Goal: Task Accomplishment & Management: Use online tool/utility

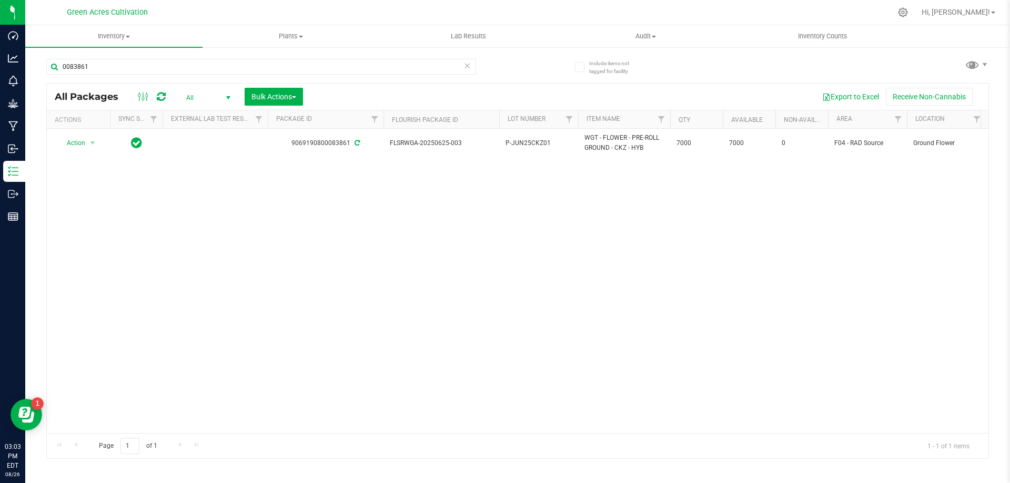
click at [468, 67] on icon at bounding box center [466, 65] width 7 height 13
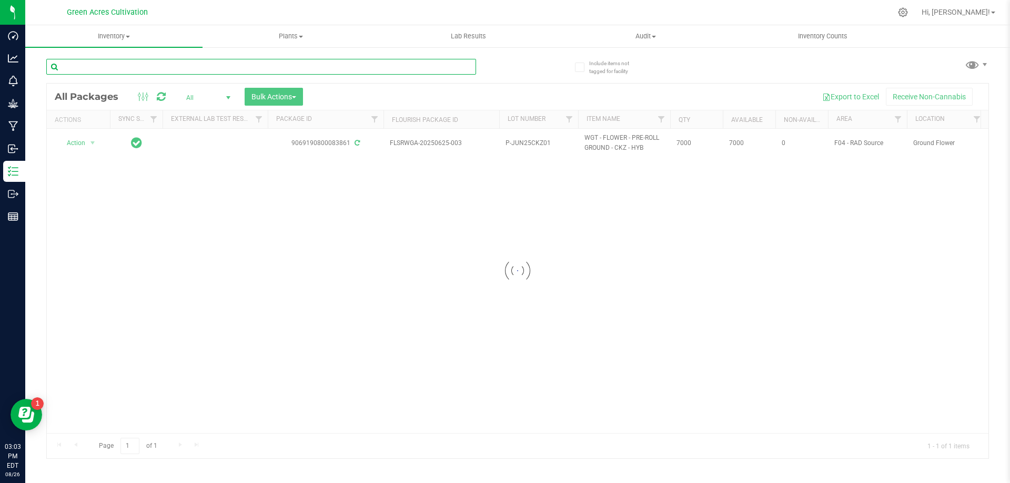
click at [383, 70] on input "text" at bounding box center [261, 67] width 430 height 16
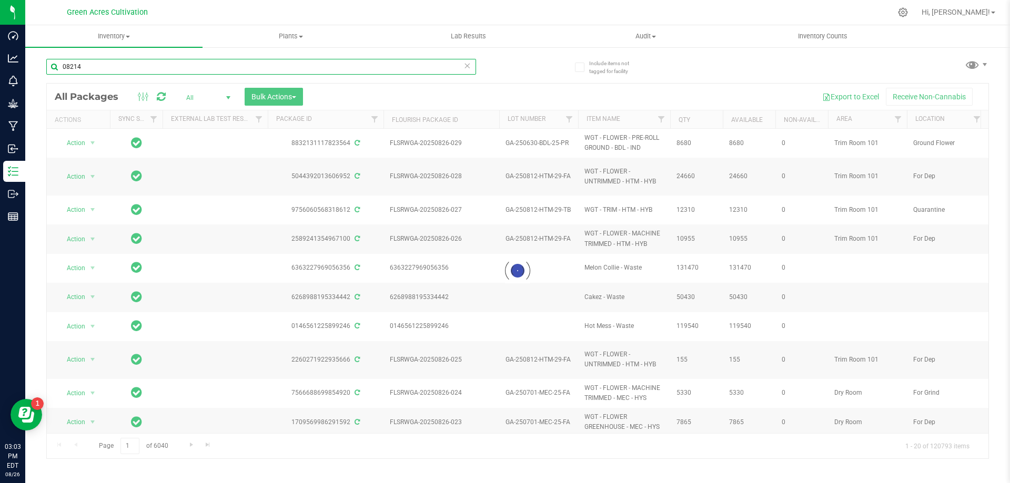
type input "08214"
click at [229, 98] on div at bounding box center [518, 271] width 942 height 375
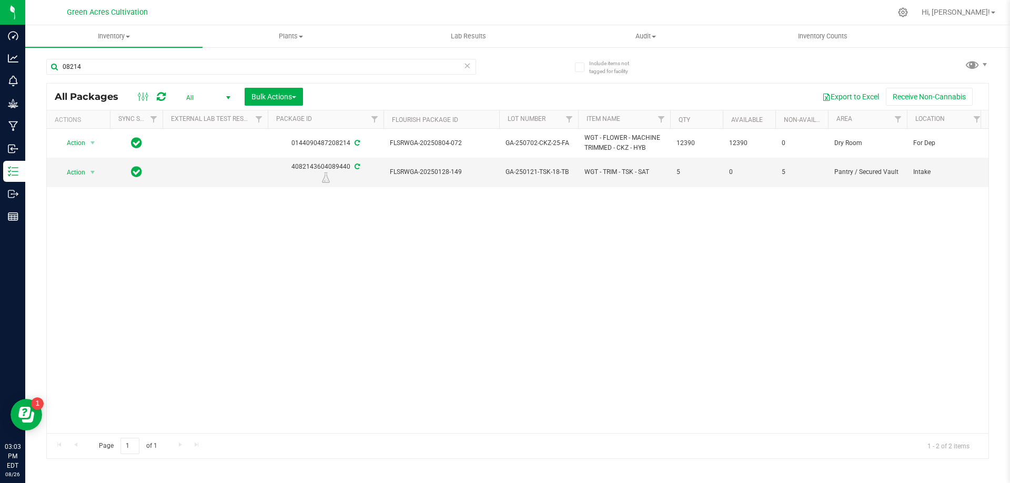
click at [216, 98] on span "All" at bounding box center [206, 97] width 58 height 15
click at [214, 108] on li "Active Only" at bounding box center [205, 115] width 57 height 16
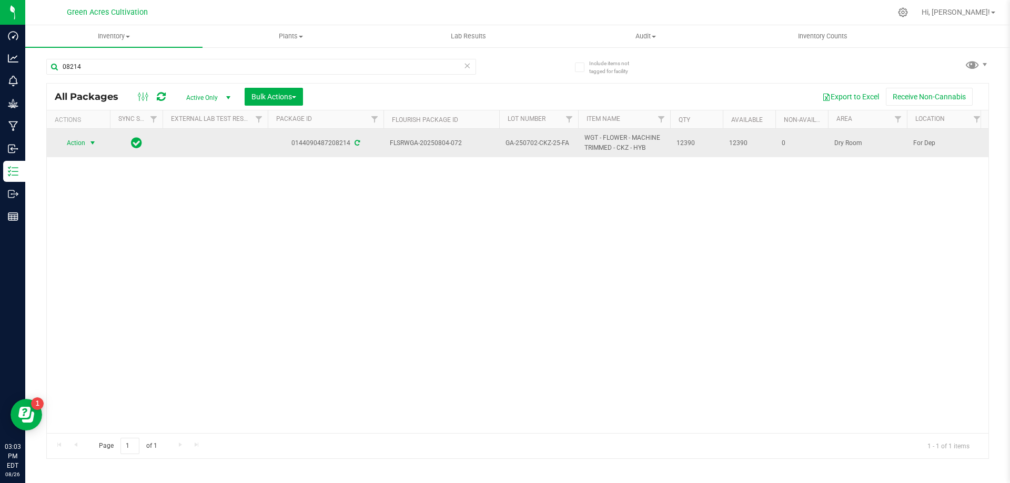
click at [83, 149] on span "Action" at bounding box center [71, 143] width 28 height 15
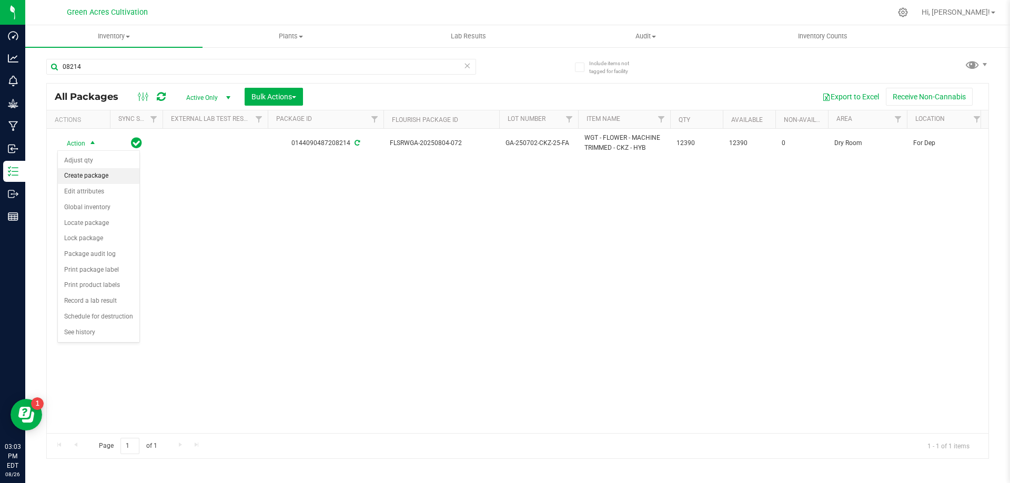
click at [105, 176] on li "Create package" at bounding box center [99, 176] width 82 height 16
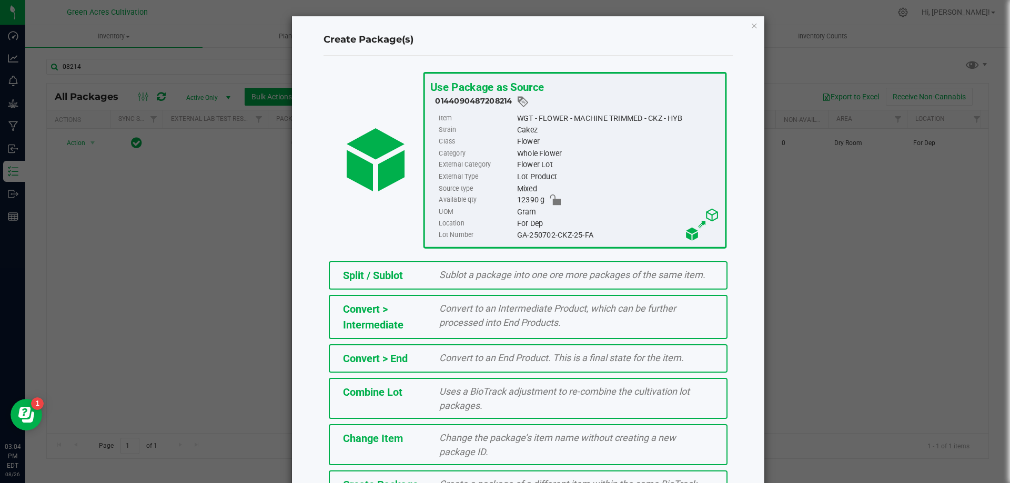
scroll to position [76, 0]
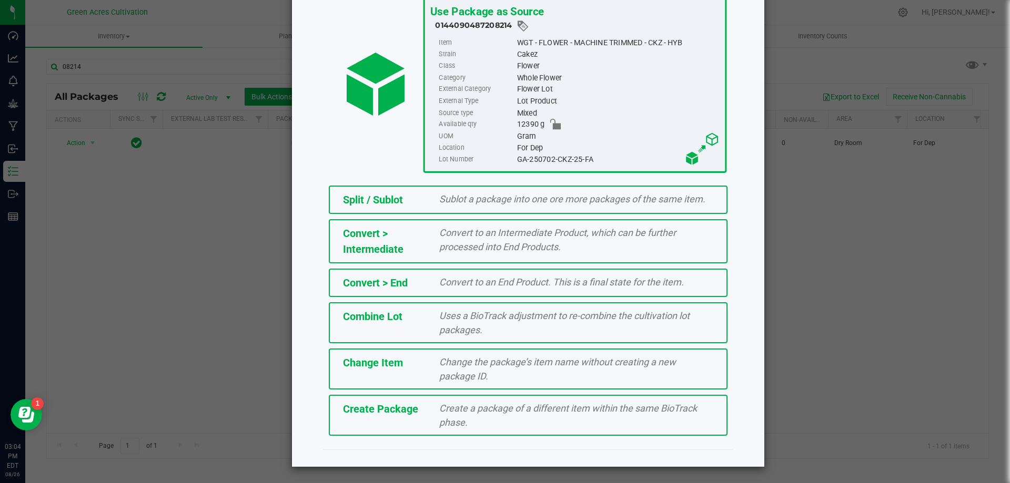
click at [420, 412] on div "Create Package" at bounding box center [383, 409] width 97 height 16
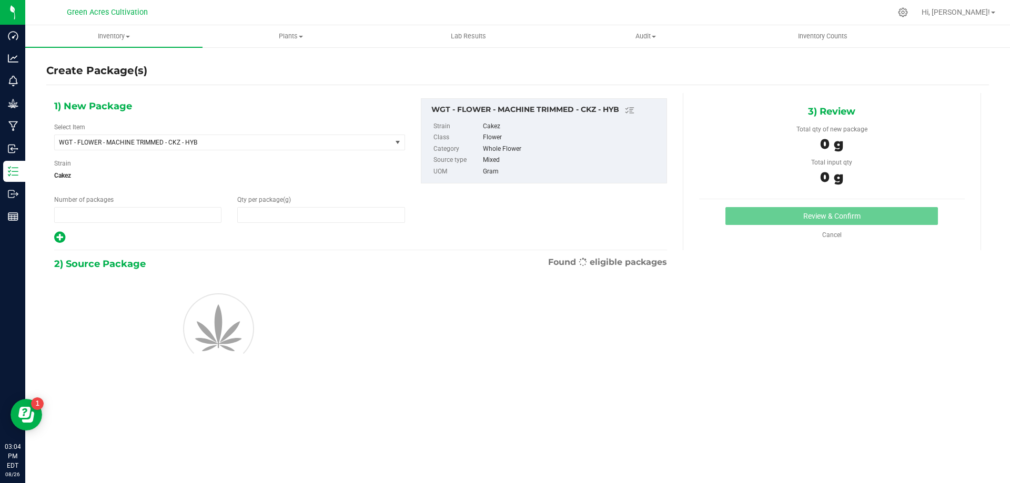
type input "1"
type input "0.0000"
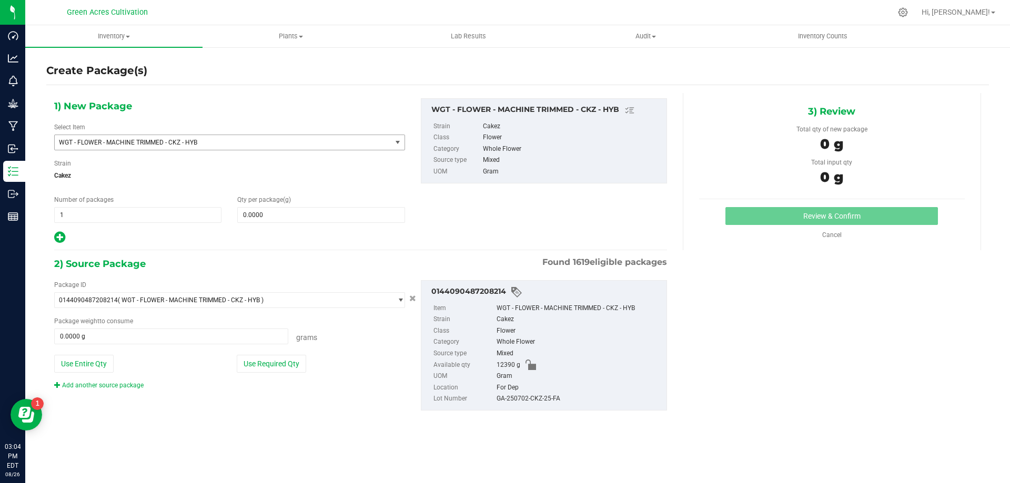
click at [245, 144] on span "WGT - FLOWER - MACHINE TRIMMED - CKZ - HYB" at bounding box center [216, 142] width 315 height 7
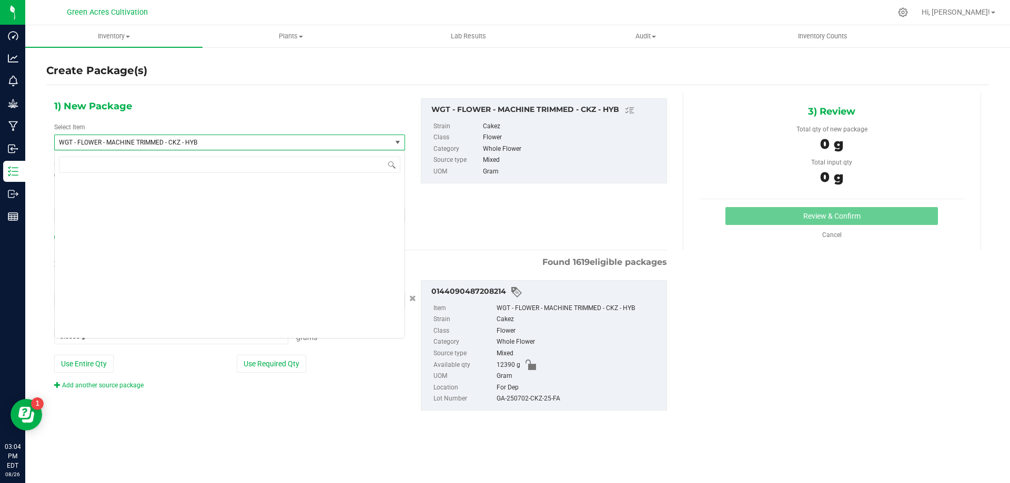
scroll to position [212816, 0]
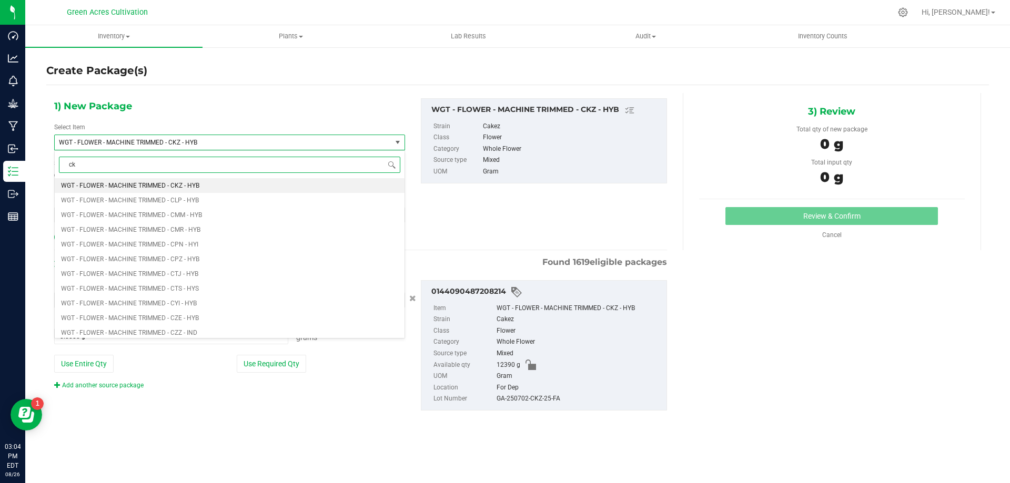
type input "ckz"
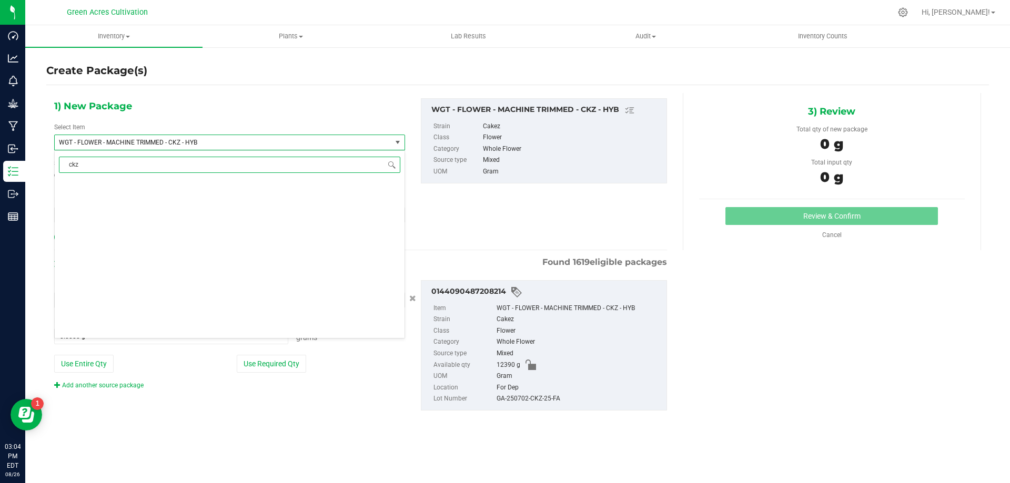
scroll to position [0, 0]
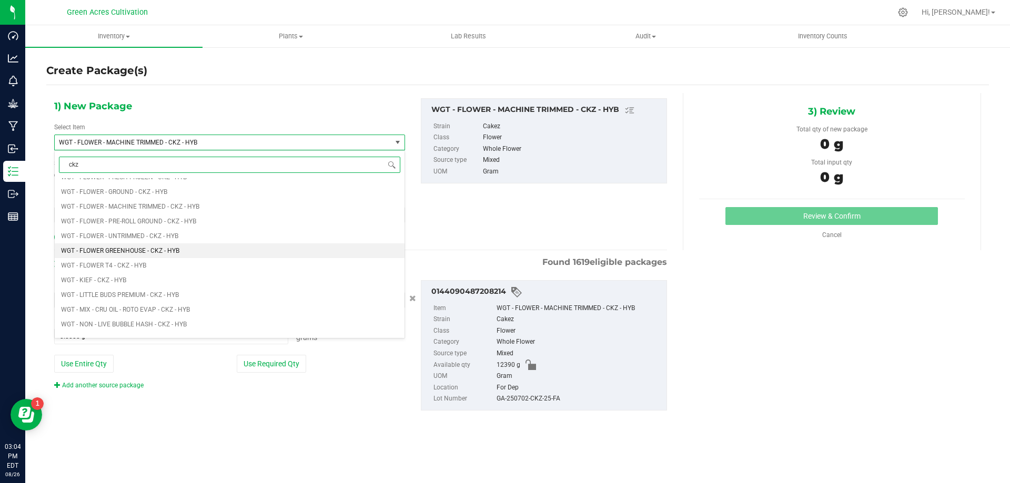
click at [164, 251] on span "WGT - FLOWER GREENHOUSE - CKZ - HYB" at bounding box center [120, 250] width 118 height 7
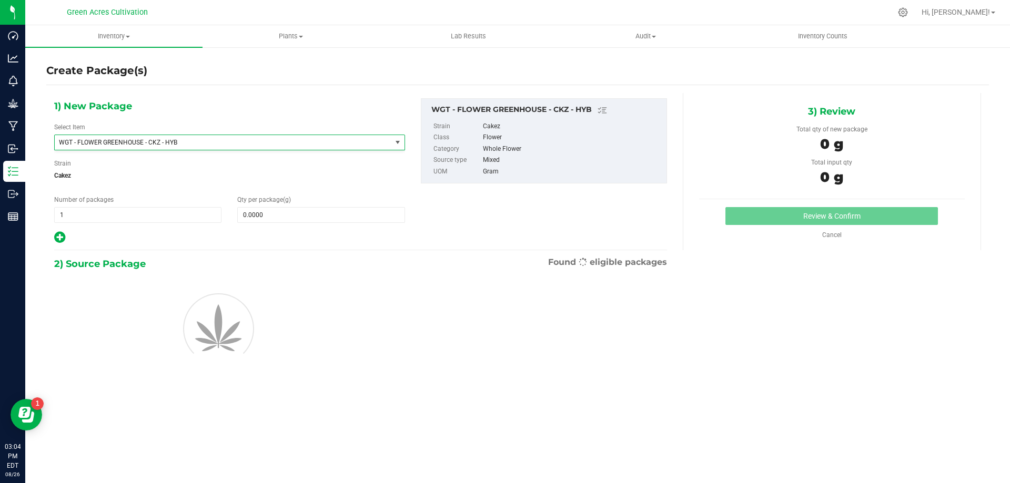
type input "0.0000"
click at [255, 219] on span at bounding box center [320, 215] width 167 height 16
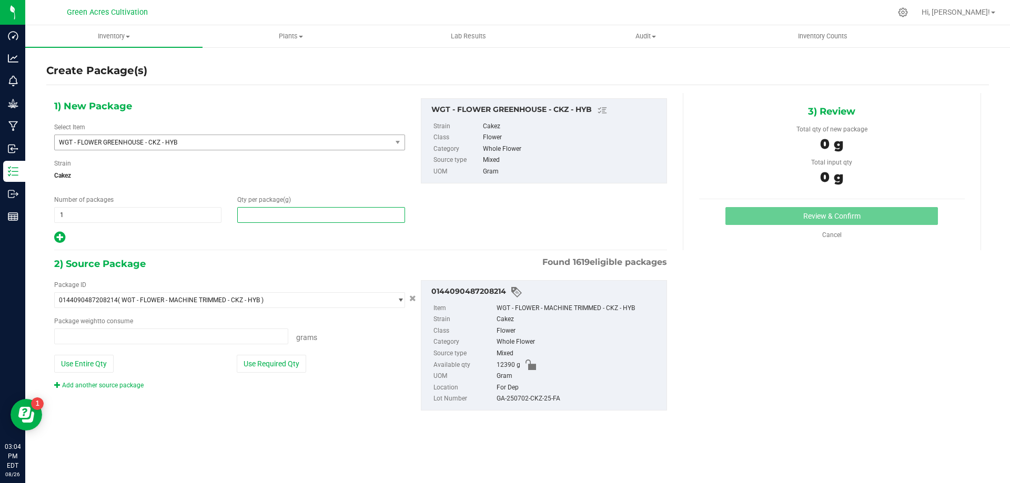
type input "0.0000 g"
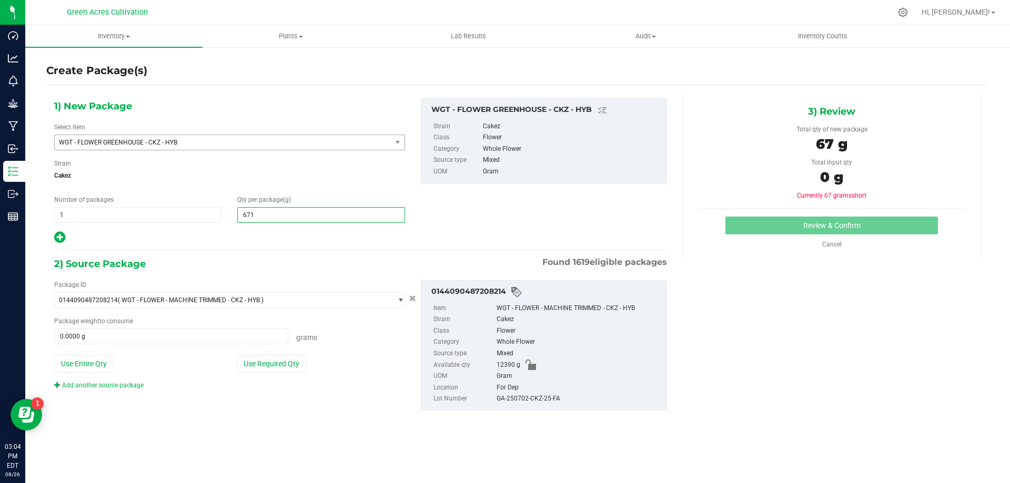
type input "6715"
type input "6,715.0000"
click at [265, 370] on button "Use Required Qty" at bounding box center [271, 364] width 69 height 18
type input "6715.0000 g"
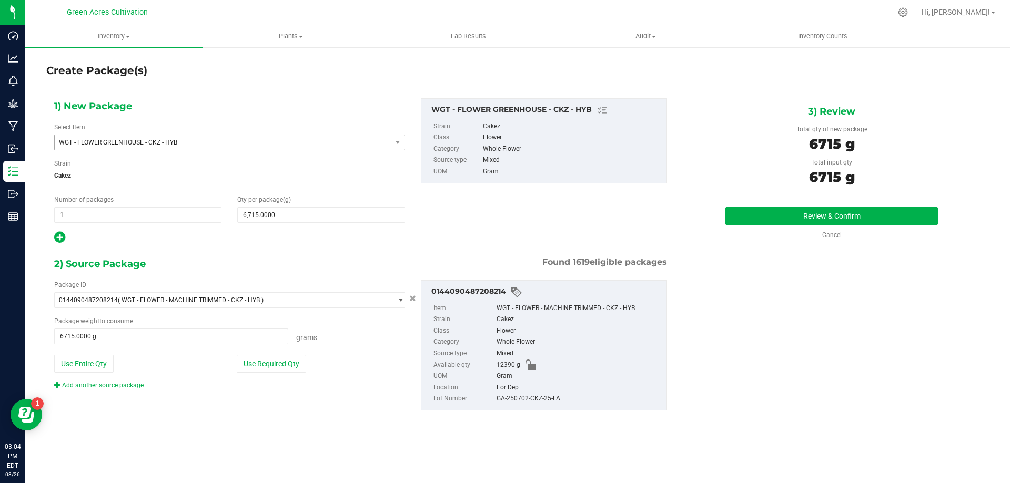
click at [537, 394] on div "GA-250702-CKZ-25-FA" at bounding box center [579, 399] width 165 height 12
click at [530, 399] on div "GA-250702-CKZ-25-FA" at bounding box center [579, 399] width 165 height 12
copy div "GA-250702-CKZ-25-FA"
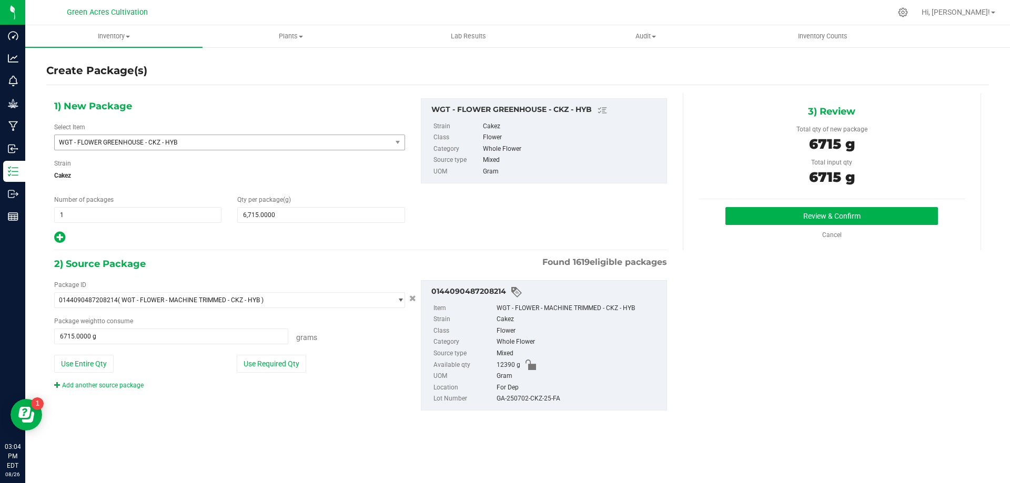
click at [858, 278] on div "1) New Package Select Item WGT - FLOWER GREENHOUSE - CKZ - HYB WGT - FLOWER GRE…" at bounding box center [517, 263] width 943 height 340
click at [806, 218] on button "Review & Confirm" at bounding box center [831, 216] width 213 height 18
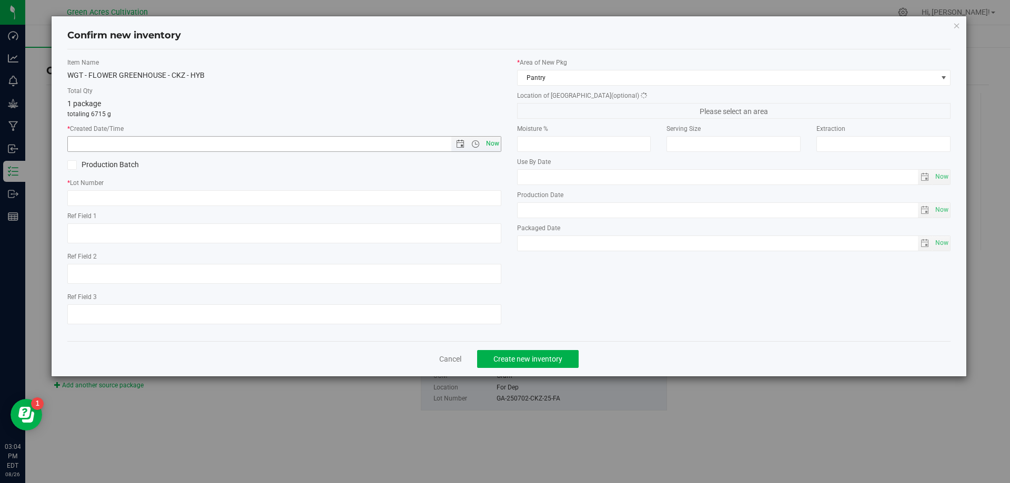
click at [492, 145] on span "Now" at bounding box center [492, 143] width 18 height 15
type input "[DATE] 3:04 PM"
click at [425, 201] on input "text" at bounding box center [284, 198] width 434 height 16
paste input "GA-250702-CKZ-25-FA"
type input "GA-250702-CKZ-25-FA"
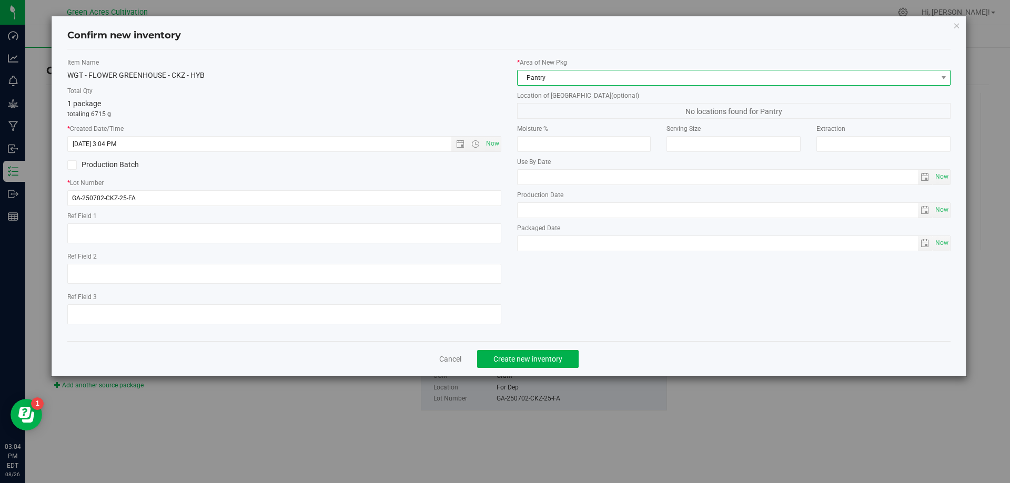
click at [603, 77] on span "Pantry" at bounding box center [728, 77] width 420 height 15
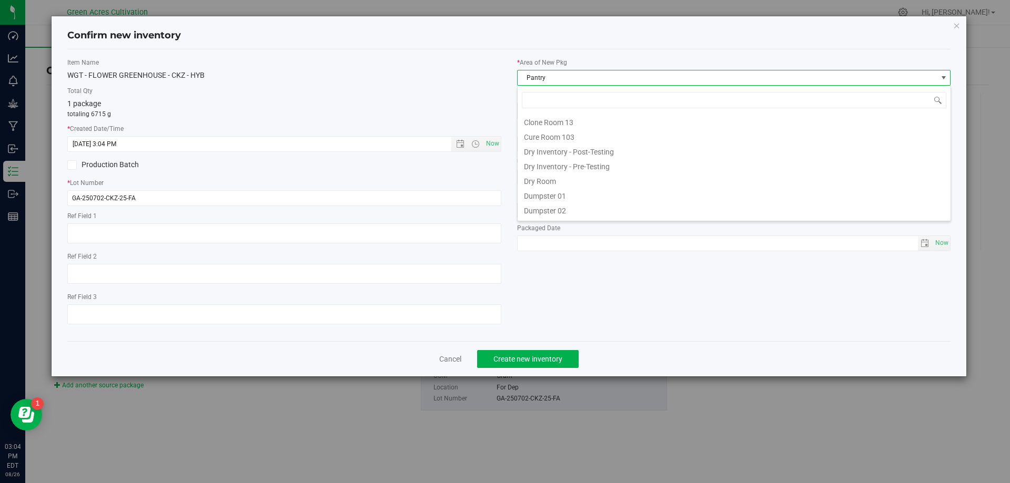
scroll to position [0, 0]
click at [560, 188] on li "Dry Room" at bounding box center [734, 194] width 433 height 15
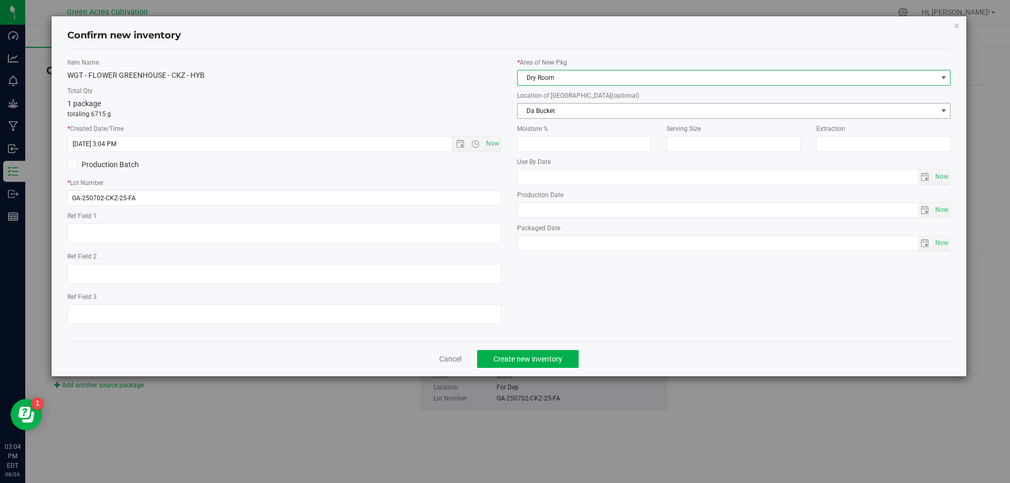
click at [585, 113] on span "Da Bucket" at bounding box center [728, 111] width 420 height 15
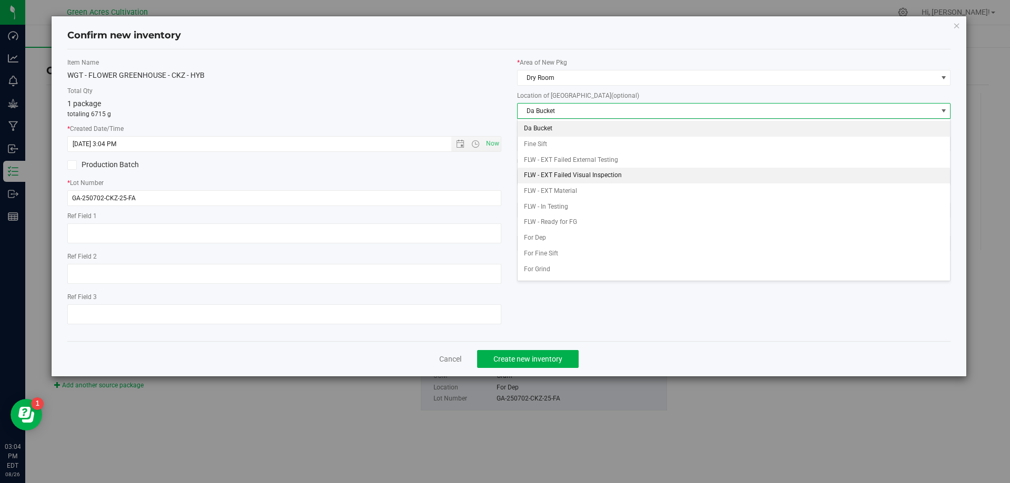
scroll to position [45, 0]
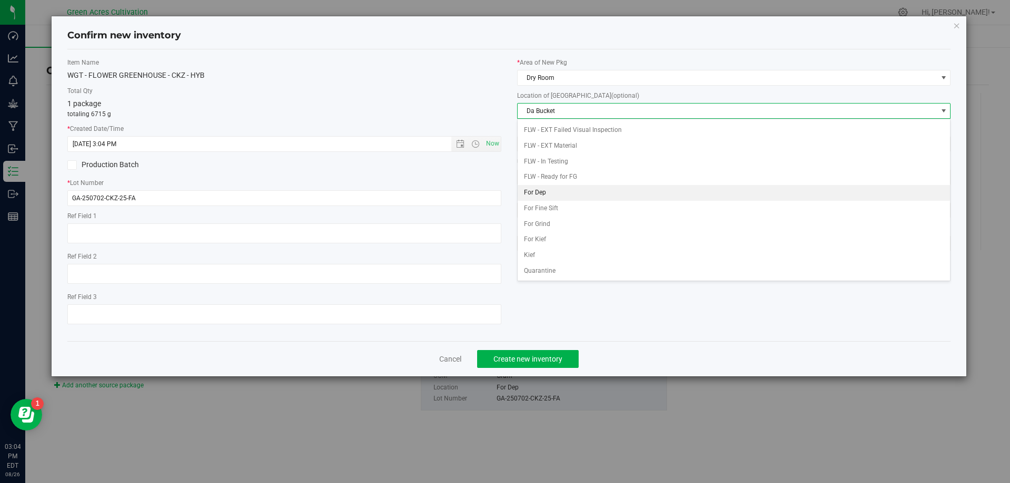
click at [561, 194] on li "For Dep" at bounding box center [734, 193] width 433 height 16
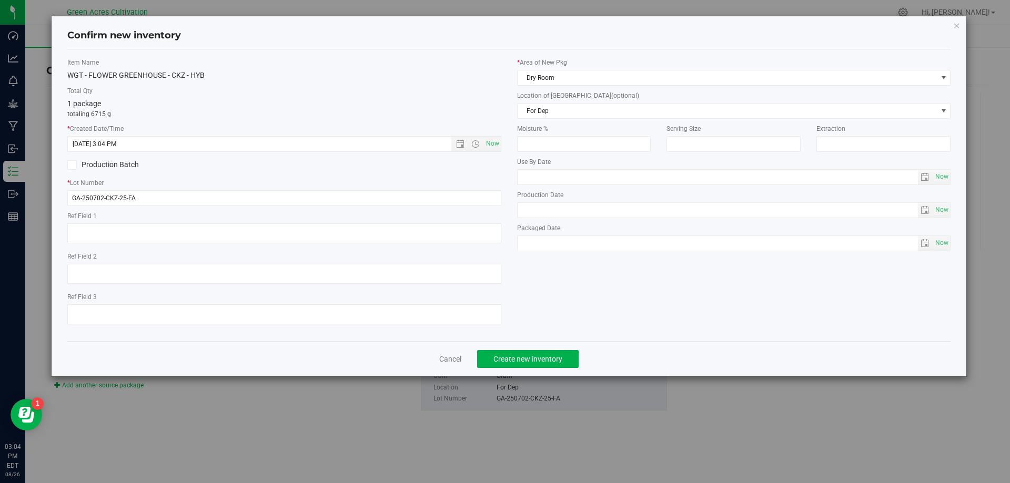
click at [418, 218] on label "Ref Field 1" at bounding box center [284, 215] width 434 height 9
click at [533, 370] on div "Cancel Create new inventory" at bounding box center [509, 358] width 884 height 35
click at [529, 350] on button "Create new inventory" at bounding box center [528, 359] width 102 height 18
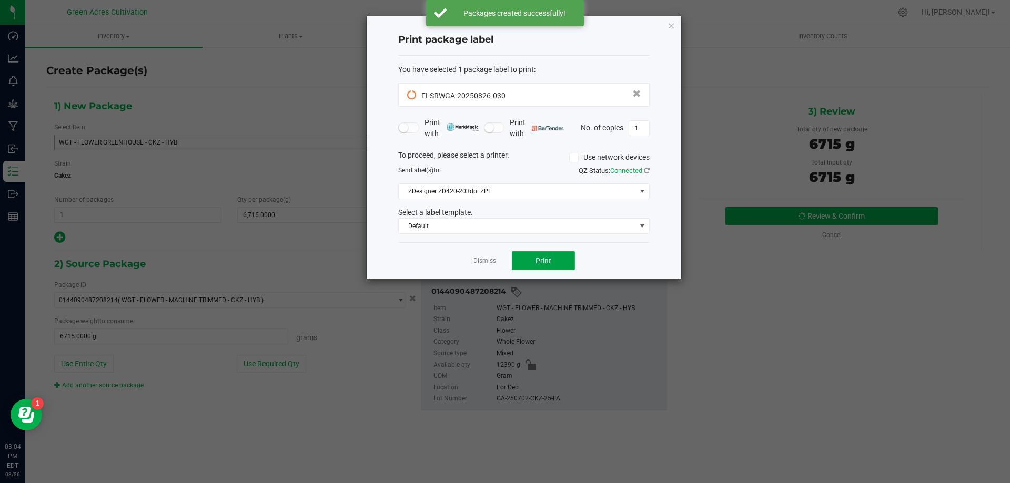
click at [547, 255] on button "Print" at bounding box center [543, 260] width 63 height 19
click at [549, 257] on span "Print" at bounding box center [543, 261] width 16 height 8
click at [488, 256] on app-cancel-button "Dismiss" at bounding box center [484, 261] width 23 height 11
click at [483, 261] on link "Dismiss" at bounding box center [484, 261] width 23 height 9
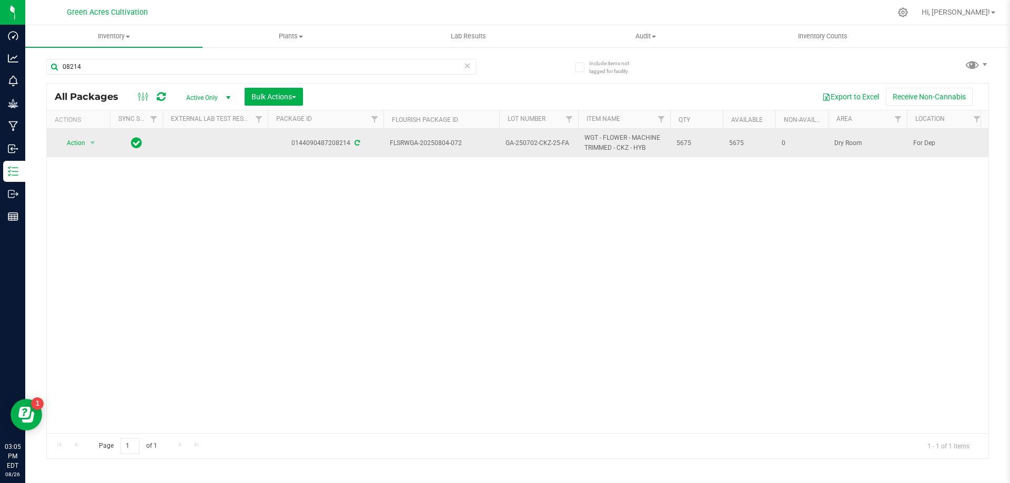
click at [94, 151] on td "Action Action Adjust qty Create package Edit attributes Global inventory Locate…" at bounding box center [78, 143] width 63 height 28
click at [96, 145] on span "select" at bounding box center [92, 143] width 8 height 8
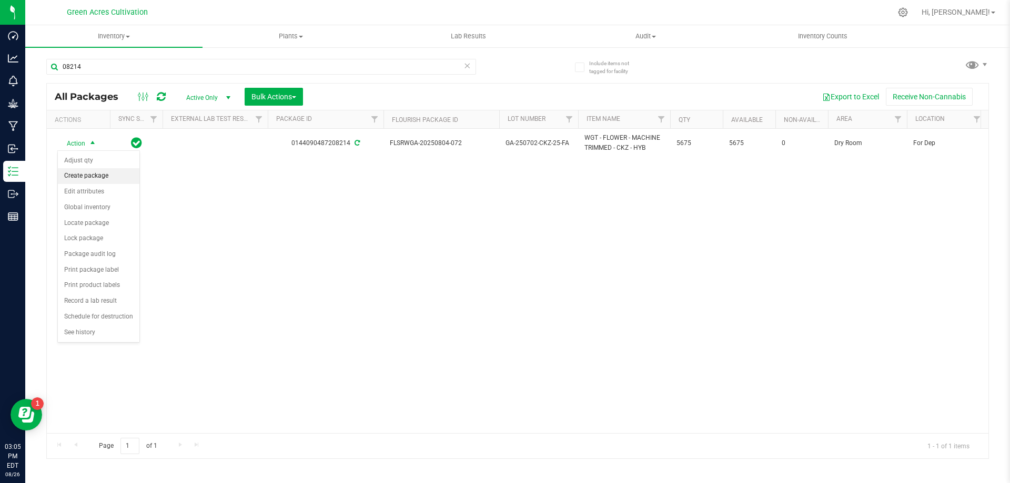
click at [108, 177] on li "Create package" at bounding box center [99, 176] width 82 height 16
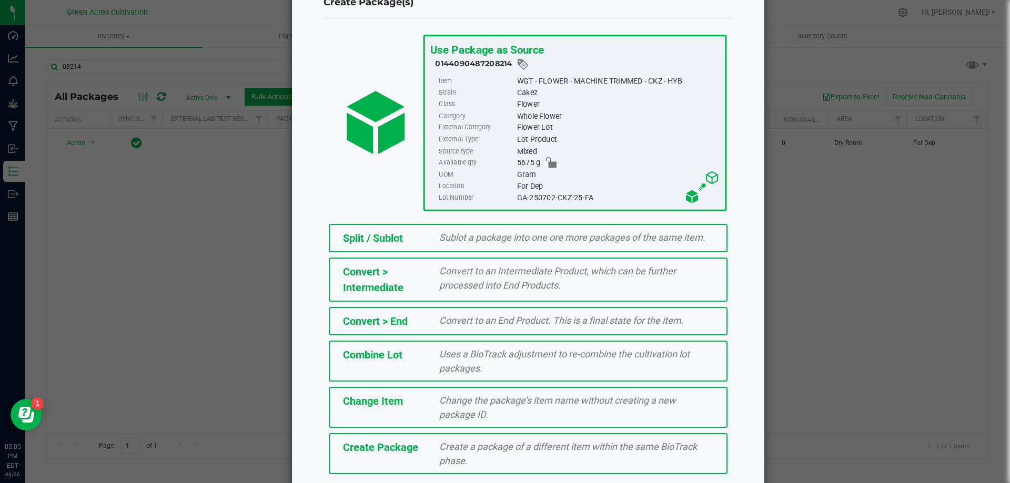
scroll to position [76, 0]
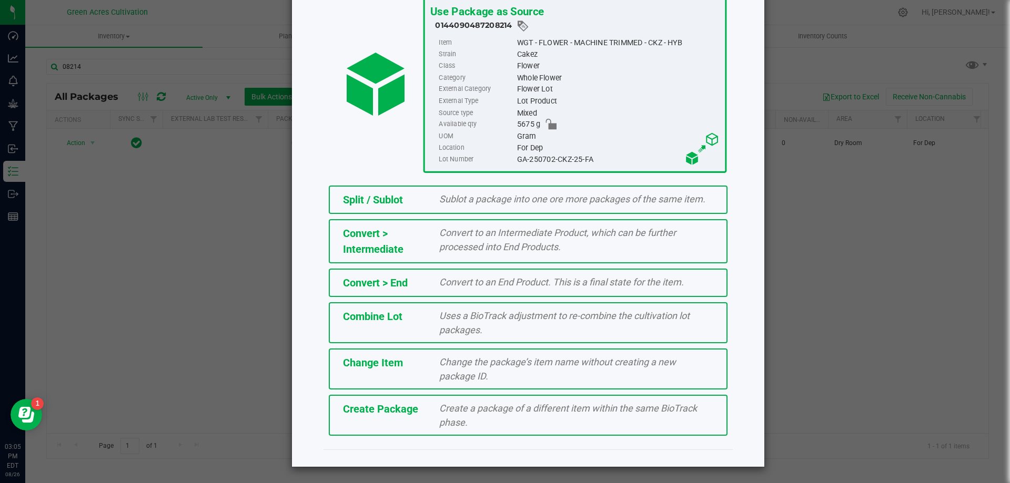
click at [499, 413] on span "Create a package of a different item within the same BioTrack phase." at bounding box center [568, 415] width 258 height 25
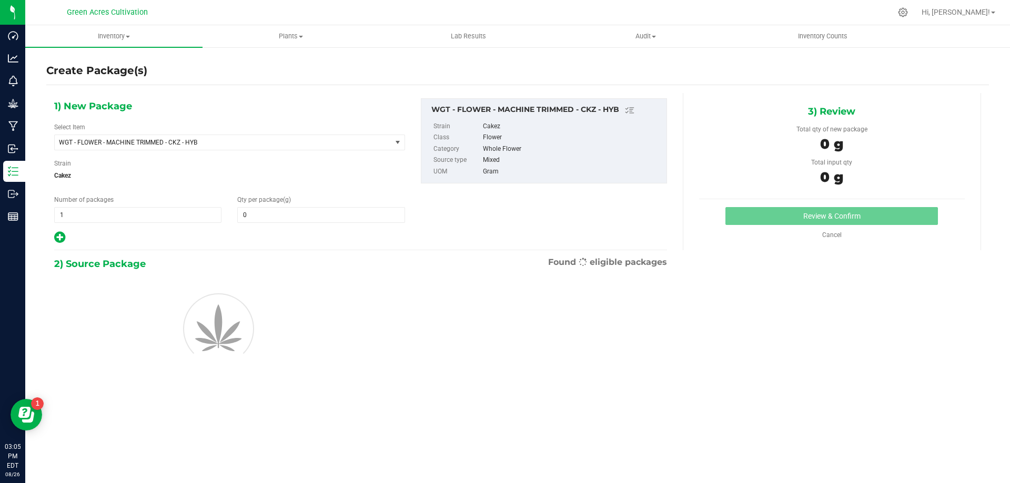
type input "0.0000"
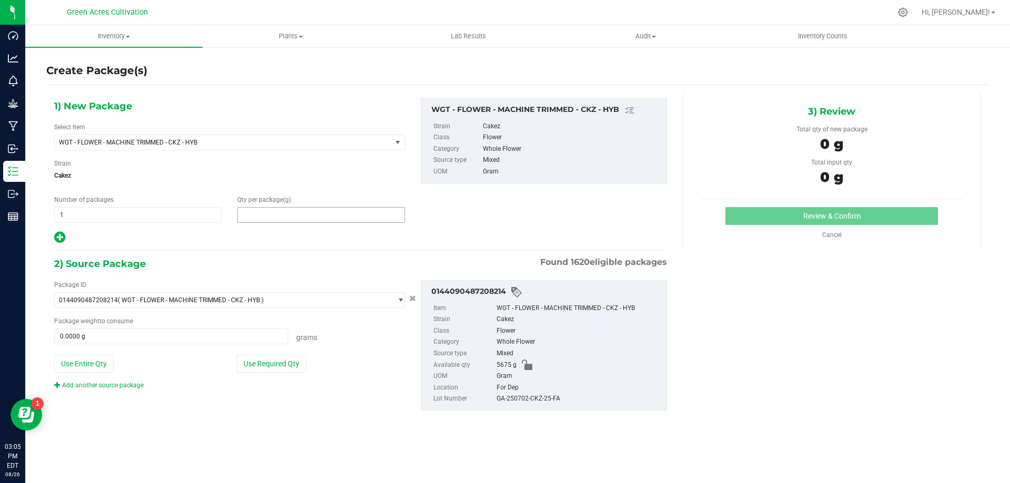
click at [305, 219] on span at bounding box center [320, 215] width 167 height 16
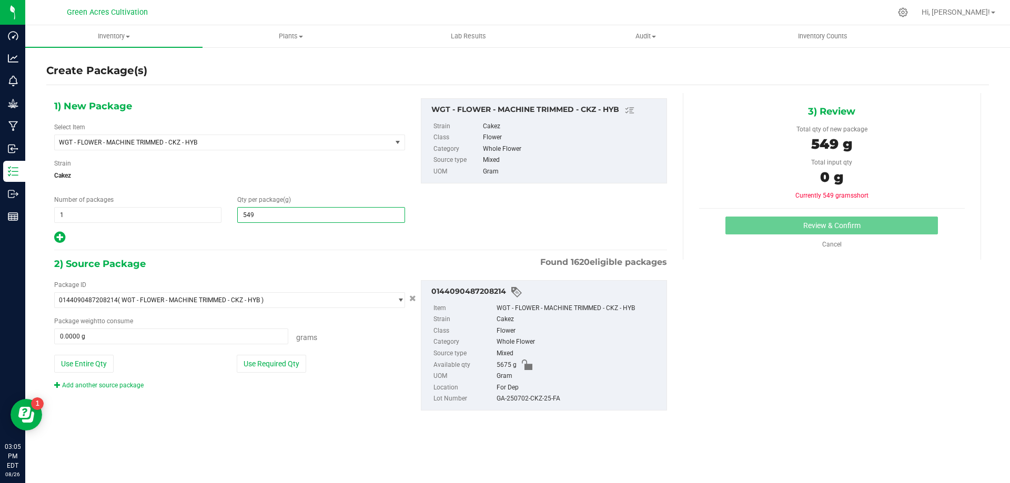
type input "5490"
type input "5,490.0000"
click at [286, 357] on button "Use Required Qty" at bounding box center [271, 364] width 69 height 18
type input "5490.0000 g"
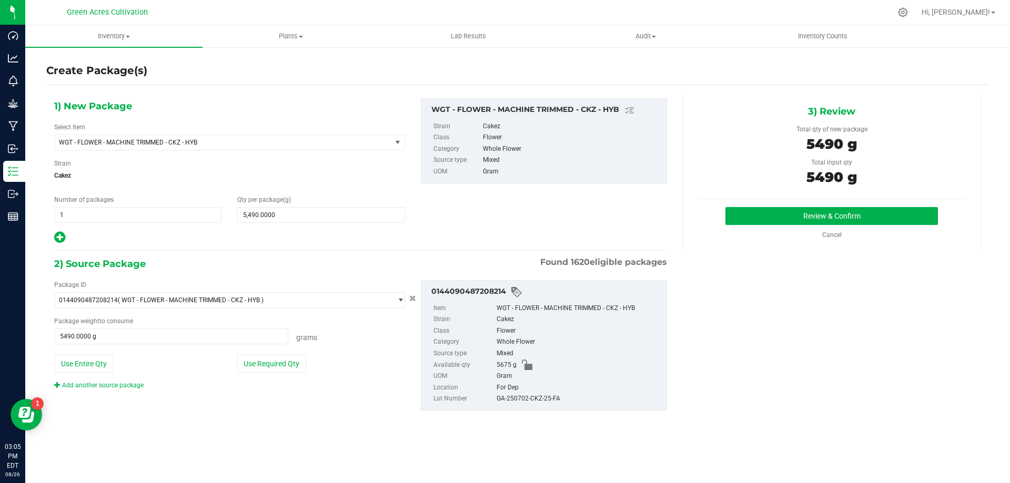
click at [371, 367] on div "Use Required Qty" at bounding box center [321, 364] width 168 height 18
click at [523, 399] on div "GA-250702-CKZ-25-FA" at bounding box center [579, 399] width 165 height 12
copy div "GA-250702-CKZ-25-FA"
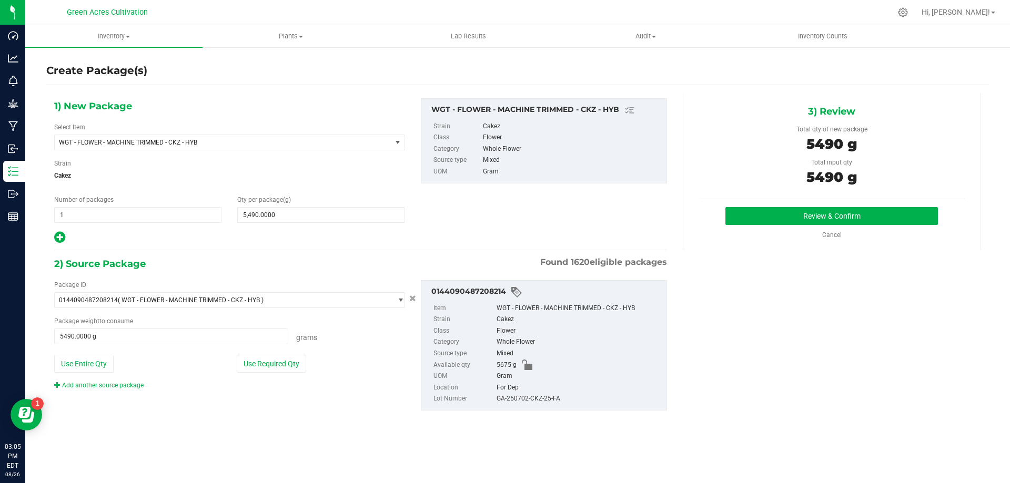
click at [599, 330] on div "Flower" at bounding box center [579, 332] width 165 height 12
click at [751, 208] on button "Review & Confirm" at bounding box center [831, 216] width 213 height 18
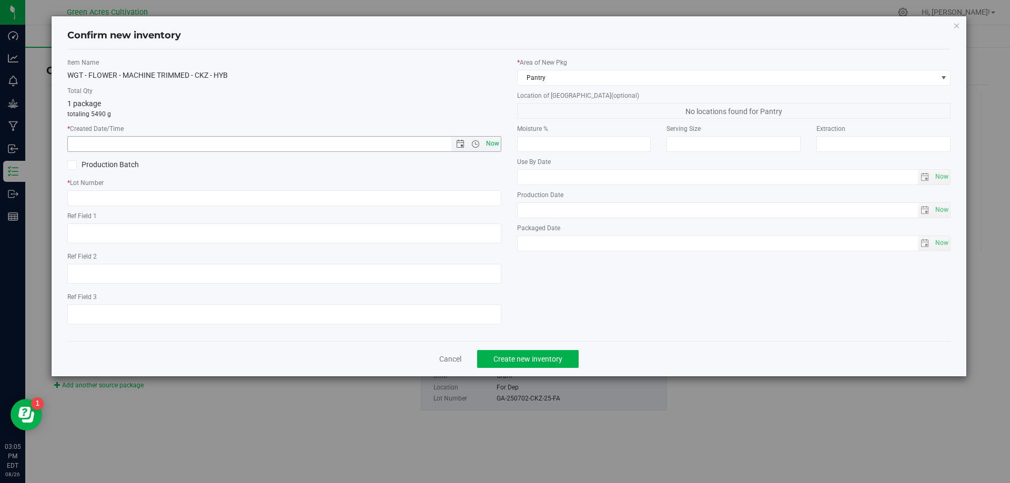
click at [490, 146] on span "Now" at bounding box center [492, 143] width 18 height 15
type input "[DATE] 3:05 PM"
click at [423, 191] on input "text" at bounding box center [284, 198] width 434 height 16
paste input "GA-250702-CKZ-25-FA"
type input "GA-250702-CKZ-25-FA"
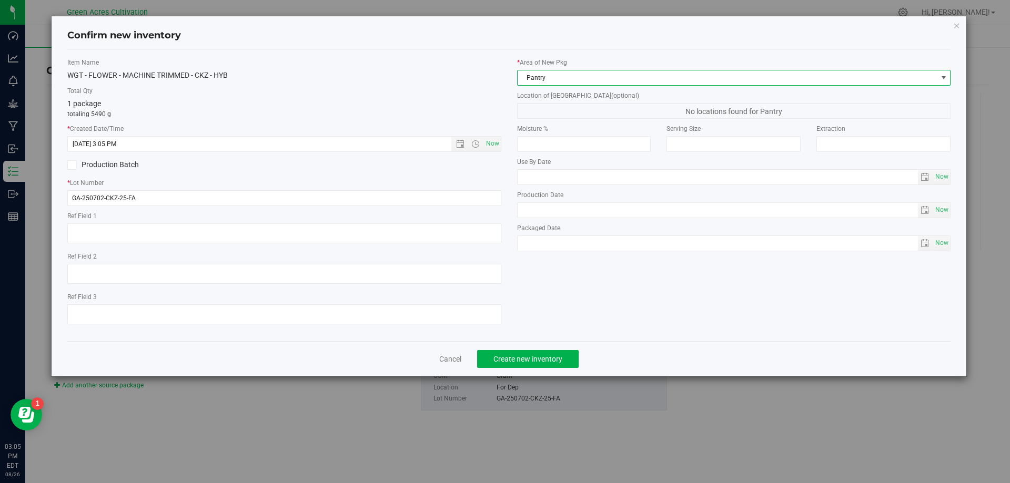
click at [655, 77] on span "Pantry" at bounding box center [728, 77] width 420 height 15
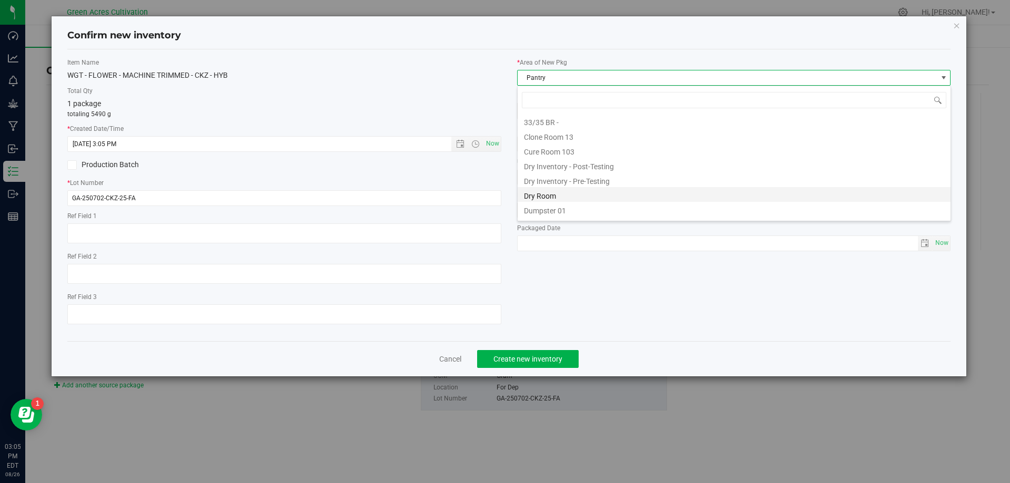
click at [562, 197] on li "Dry Room" at bounding box center [734, 194] width 433 height 15
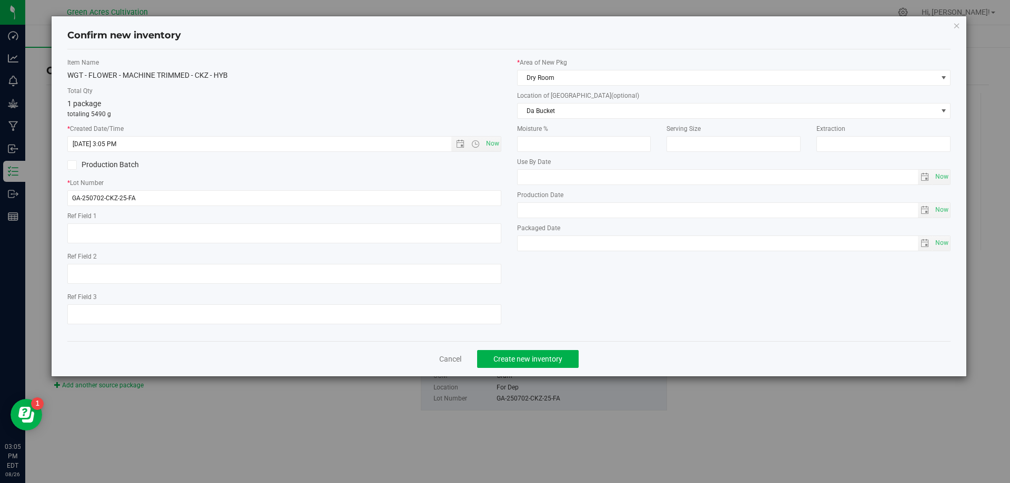
click at [591, 119] on div "* Area of [GEOGRAPHIC_DATA] Dry Room Location of [GEOGRAPHIC_DATA] (optional) D…" at bounding box center [734, 157] width 450 height 199
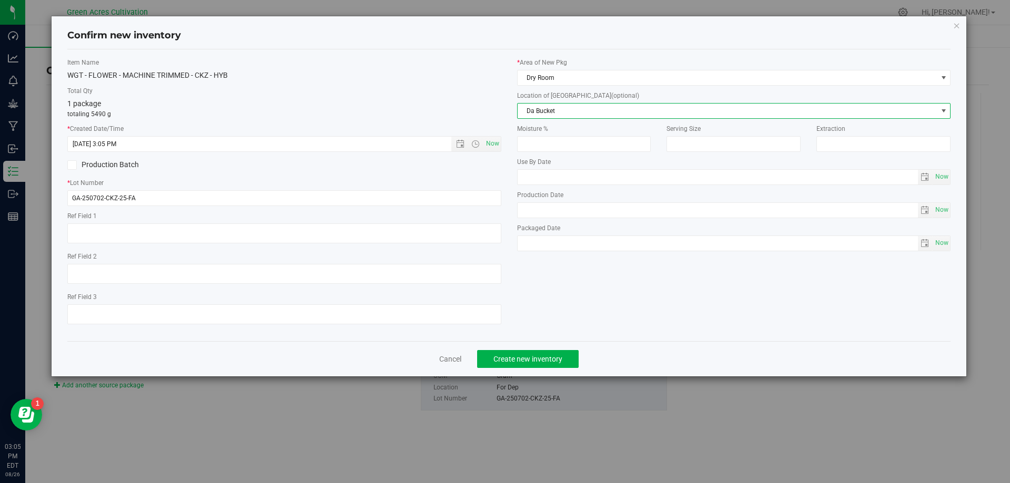
click at [592, 107] on span "Da Bucket" at bounding box center [728, 111] width 420 height 15
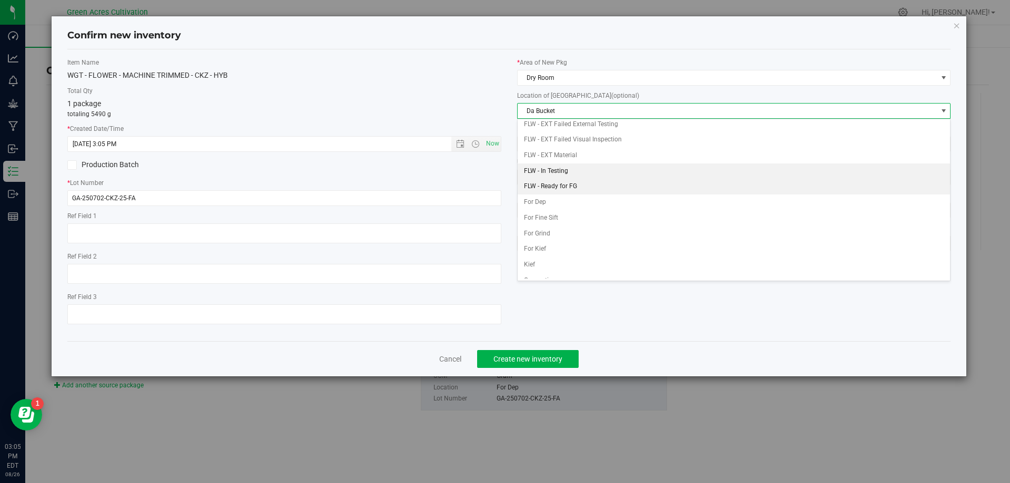
scroll to position [45, 0]
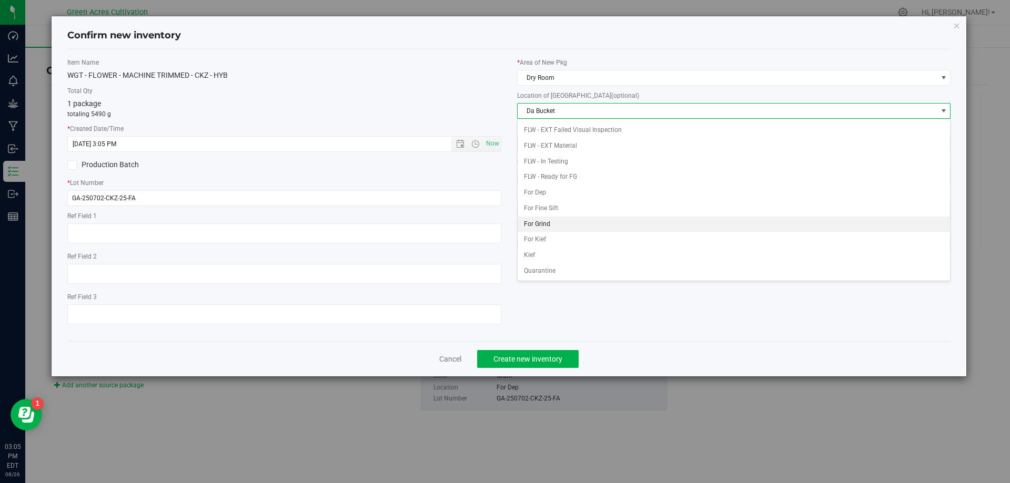
click at [548, 226] on li "For Grind" at bounding box center [734, 225] width 433 height 16
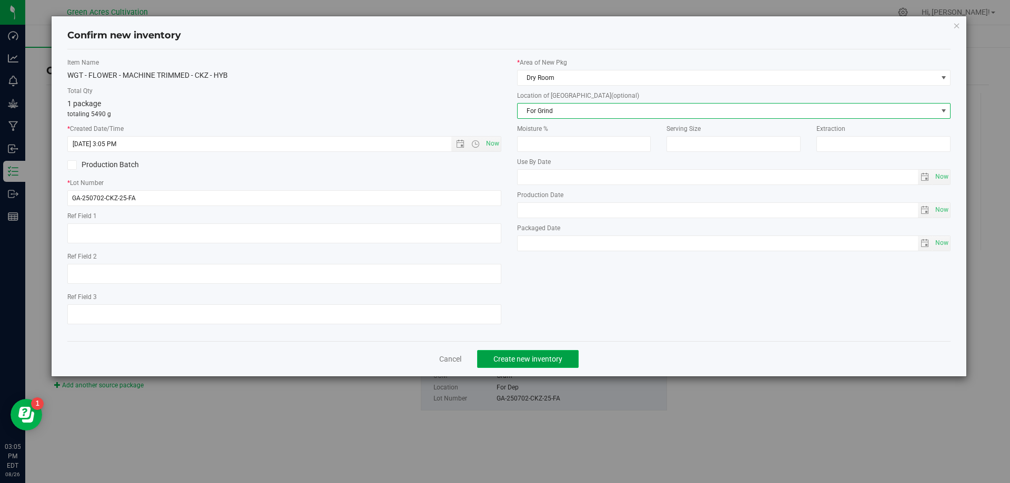
click at [532, 353] on button "Create new inventory" at bounding box center [528, 359] width 102 height 18
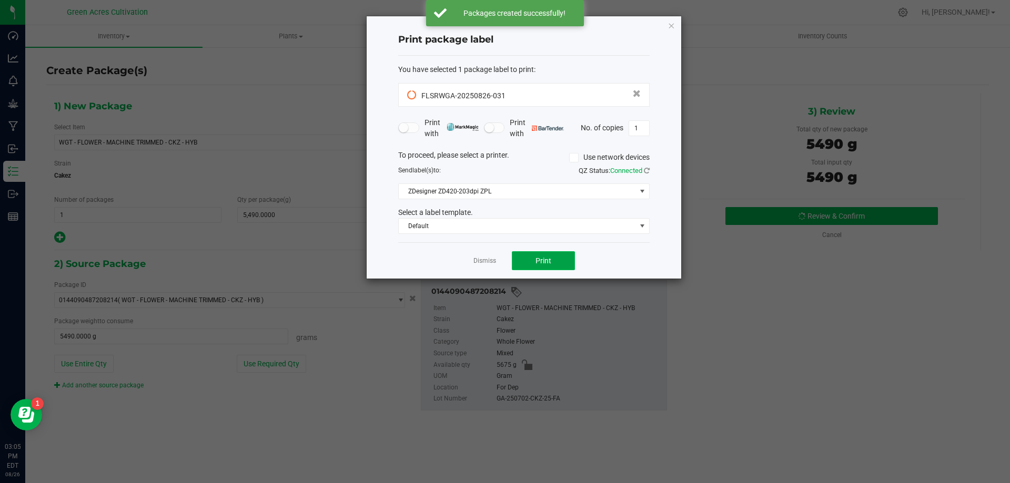
click at [527, 262] on button "Print" at bounding box center [543, 260] width 63 height 19
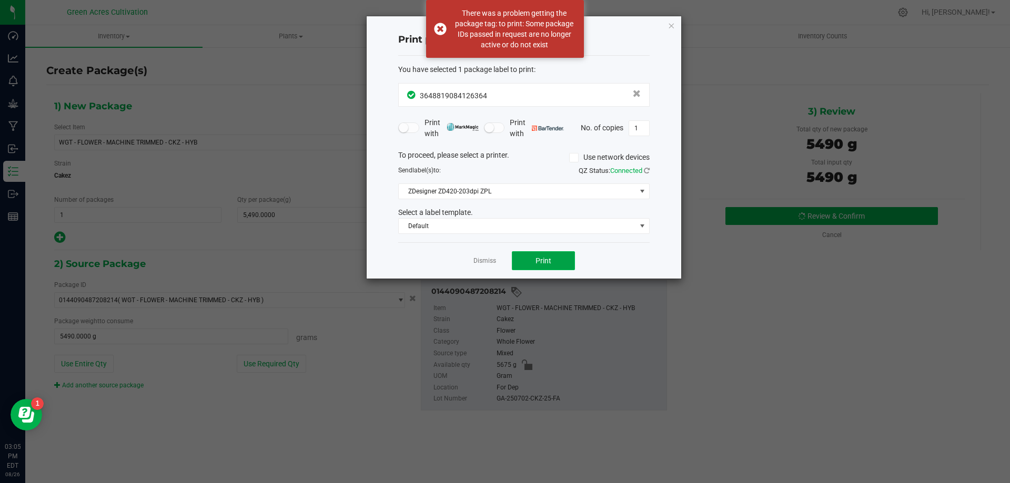
click at [528, 259] on button "Print" at bounding box center [543, 260] width 63 height 19
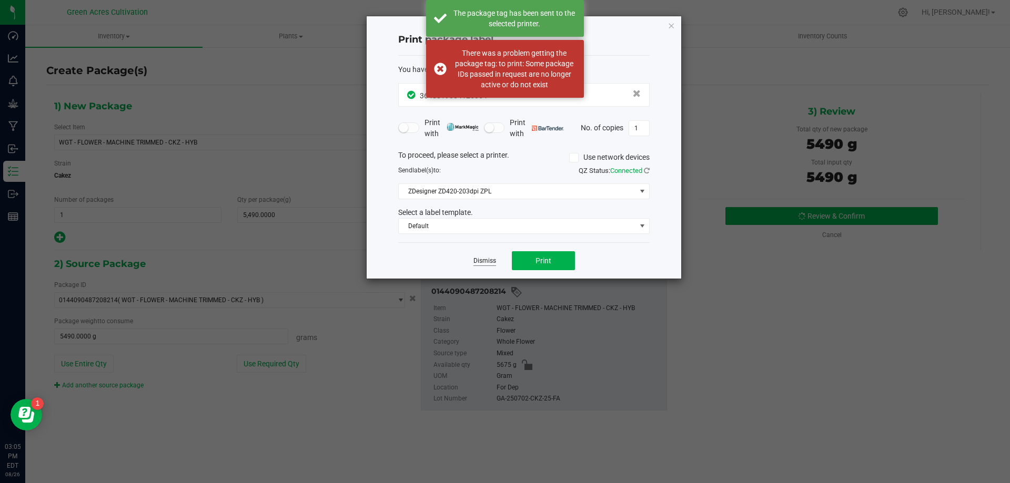
click at [488, 263] on link "Dismiss" at bounding box center [484, 261] width 23 height 9
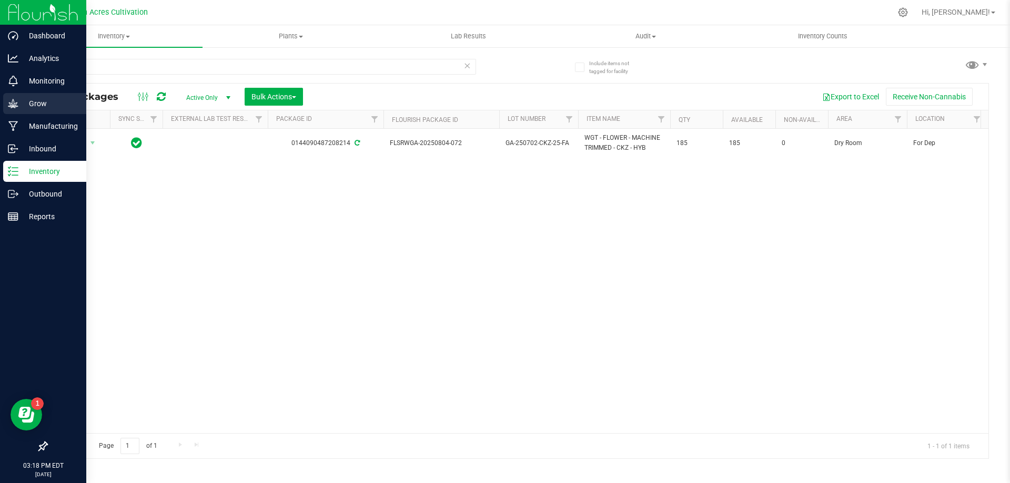
click at [60, 100] on p "Grow" at bounding box center [49, 103] width 63 height 13
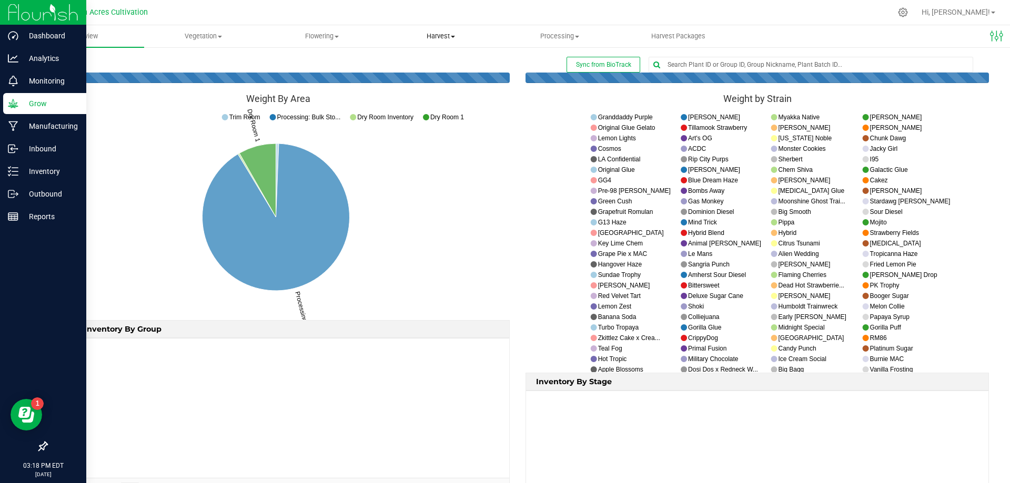
click at [459, 36] on span "Harvest" at bounding box center [441, 36] width 118 height 9
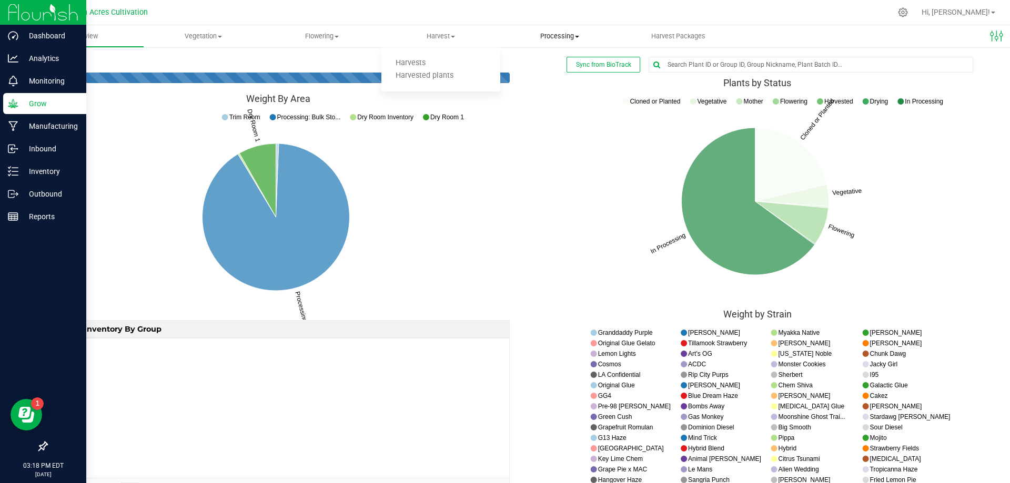
click at [557, 43] on uib-tab-heading "Processing Processing harvests Processing plants Completed harvests" at bounding box center [560, 36] width 118 height 21
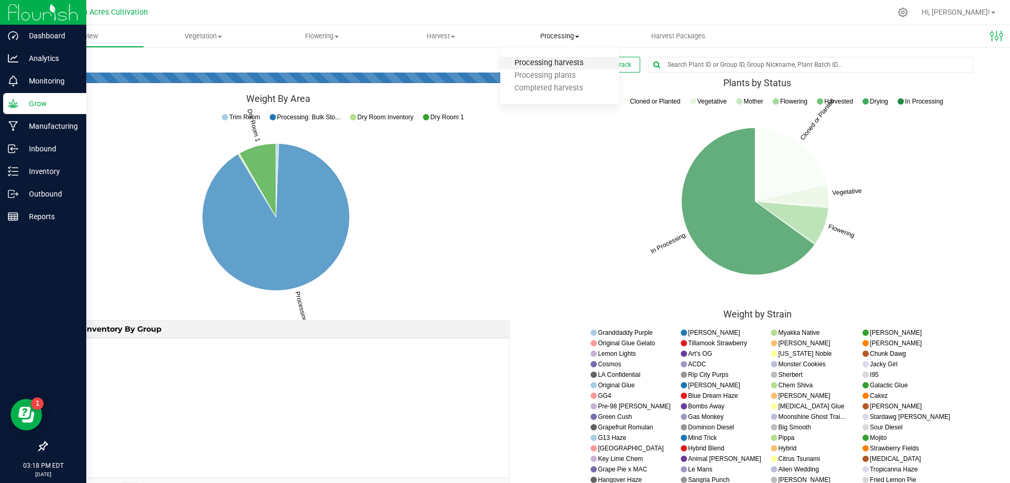
click at [553, 66] on span "Processing harvests" at bounding box center [548, 63] width 97 height 9
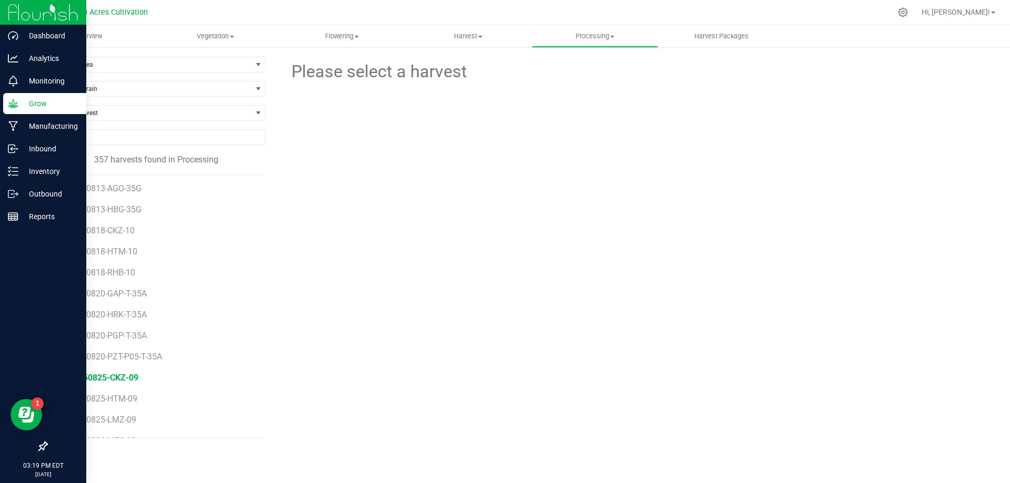
scroll to position [7257, 0]
click at [124, 320] on span "GA-250820-PGP-T-35A" at bounding box center [108, 318] width 88 height 10
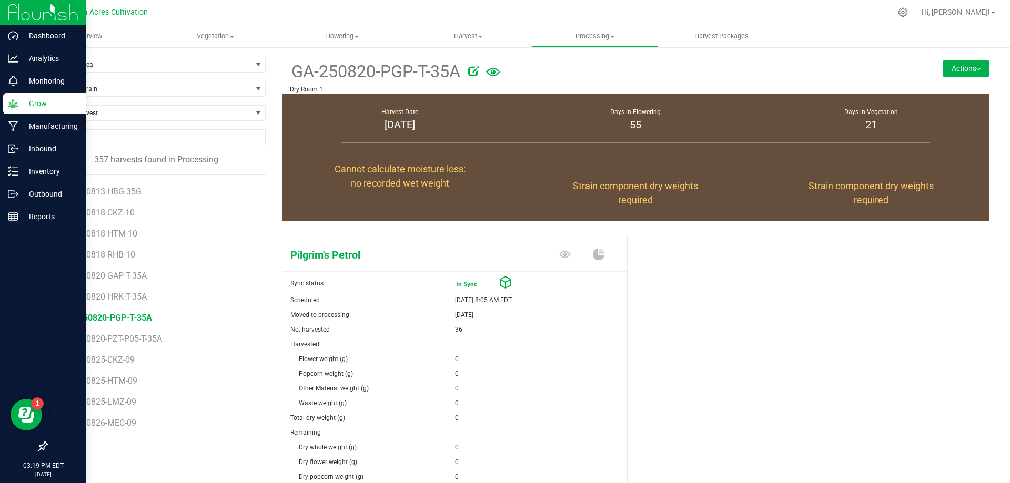
scroll to position [131, 0]
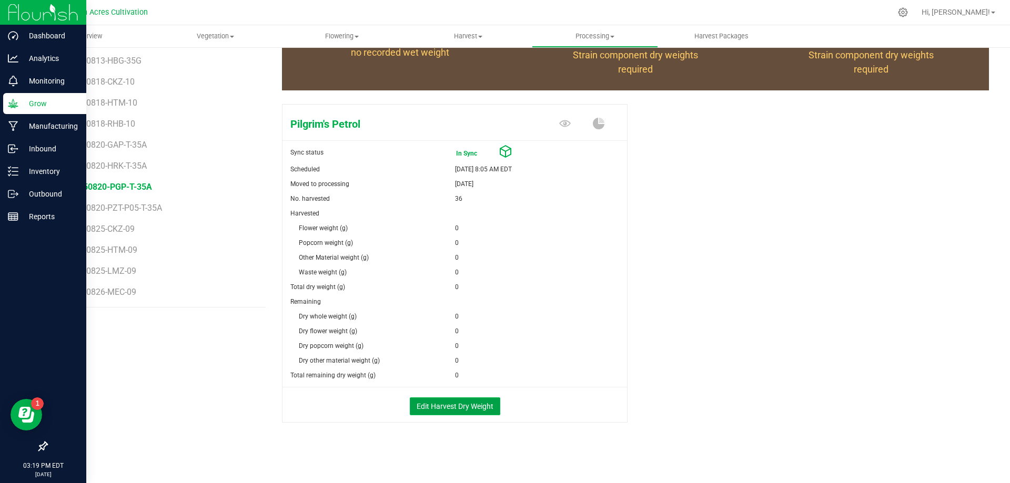
click at [451, 407] on button "Edit Harvest Dry Weight" at bounding box center [455, 407] width 90 height 18
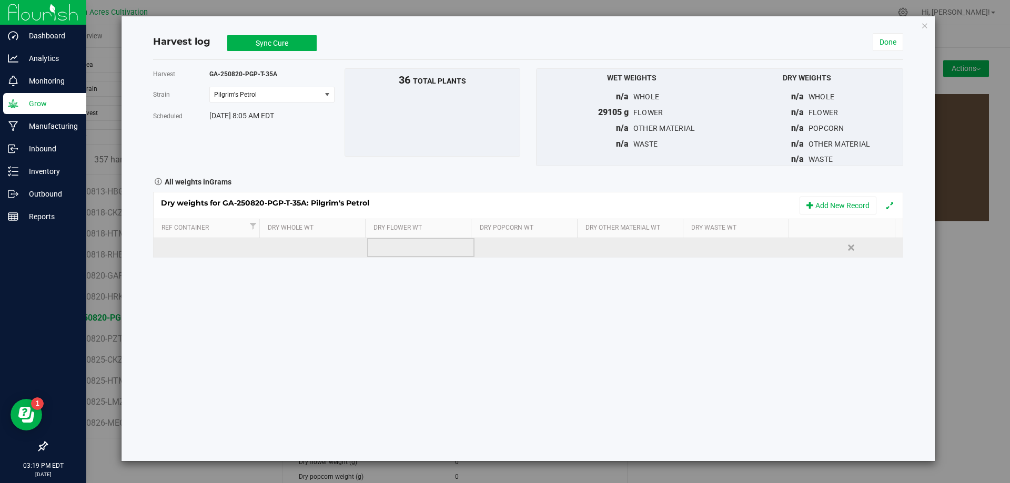
click at [423, 249] on td at bounding box center [420, 247] width 107 height 19
click at [396, 250] on span at bounding box center [424, 248] width 96 height 16
type input "4585"
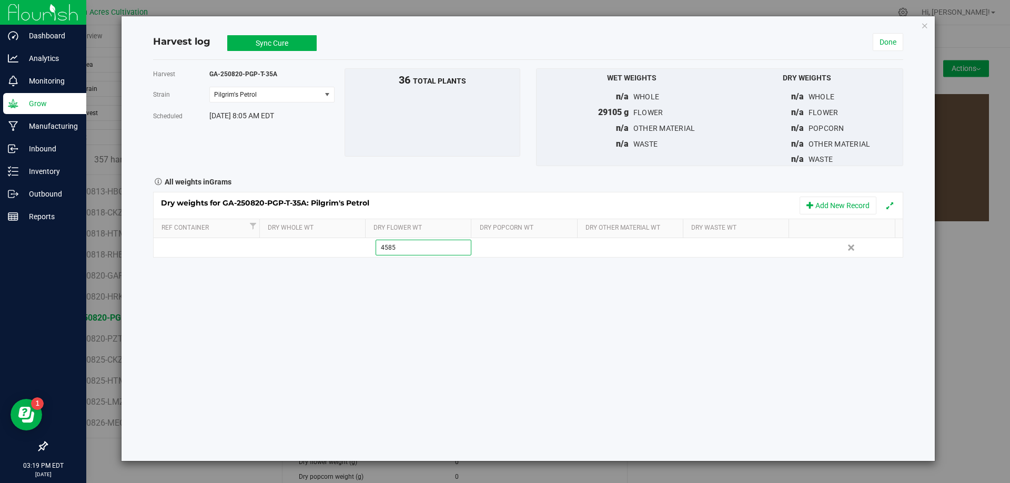
click at [452, 366] on div "Harvest GA-250820-PGP-T-35A [GEOGRAPHIC_DATA] Pilgrim's Petrol Select strain Pi…" at bounding box center [528, 260] width 750 height 401
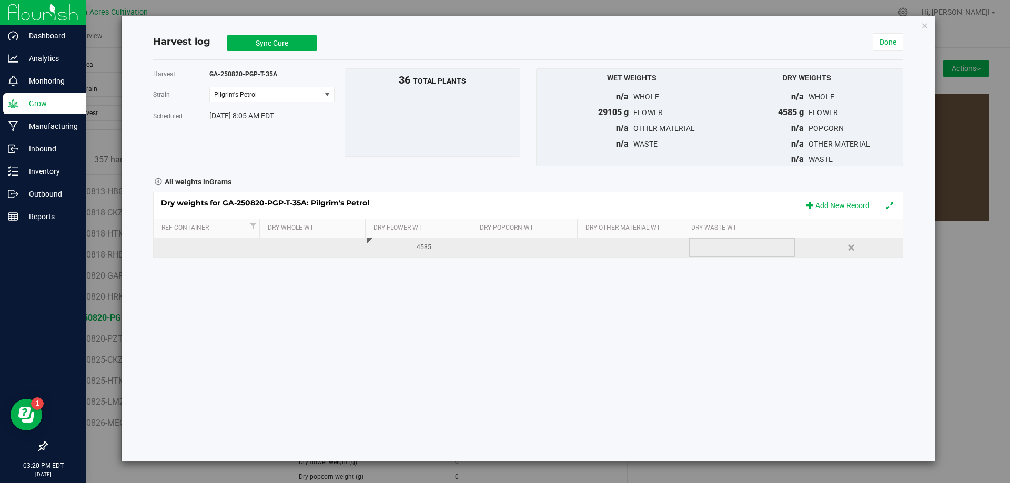
click at [701, 244] on div at bounding box center [745, 248] width 99 height 16
click at [720, 247] on span at bounding box center [744, 248] width 96 height 16
type input "1540"
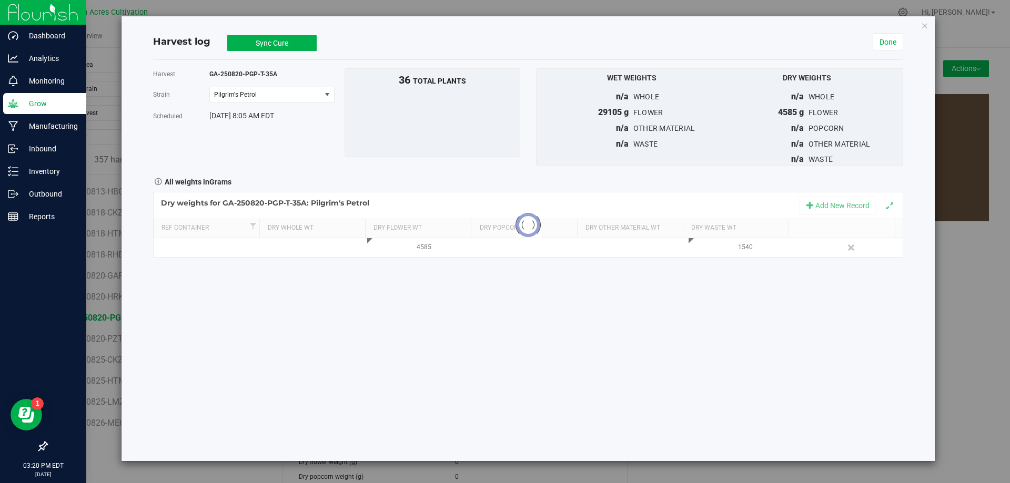
click at [616, 380] on div "Harvest GA-250820-PGP-T-35A [GEOGRAPHIC_DATA] Pilgrim's Petrol Select strain Pi…" at bounding box center [528, 260] width 750 height 401
click at [271, 44] on button "Sync Cure" at bounding box center [271, 43] width 89 height 16
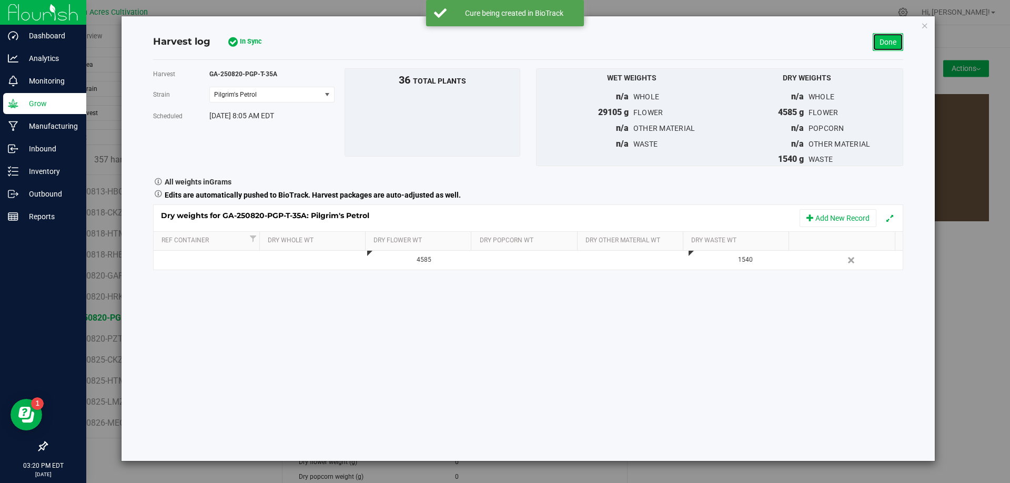
click at [897, 41] on link "Done" at bounding box center [888, 42] width 31 height 18
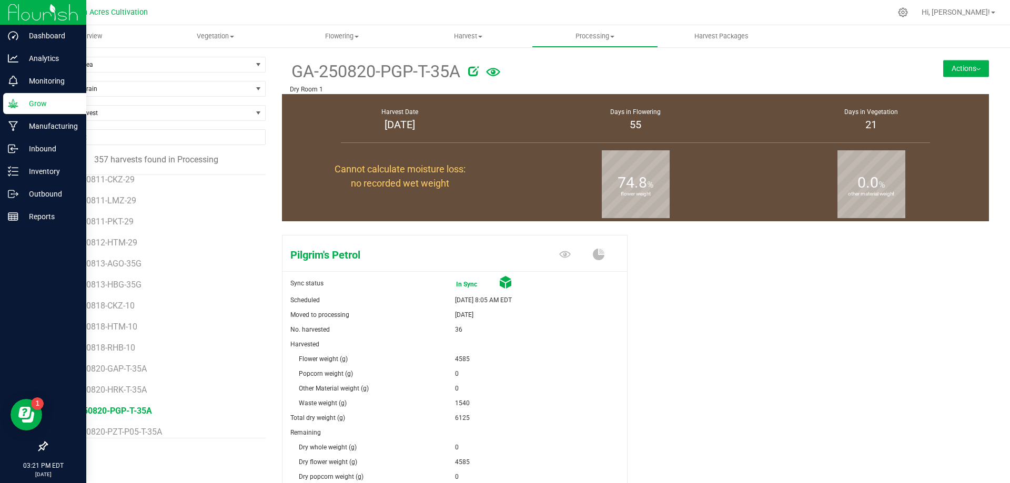
scroll to position [7257, 0]
click at [113, 294] on span "GA-250820-HRK-T-35A" at bounding box center [108, 297] width 88 height 10
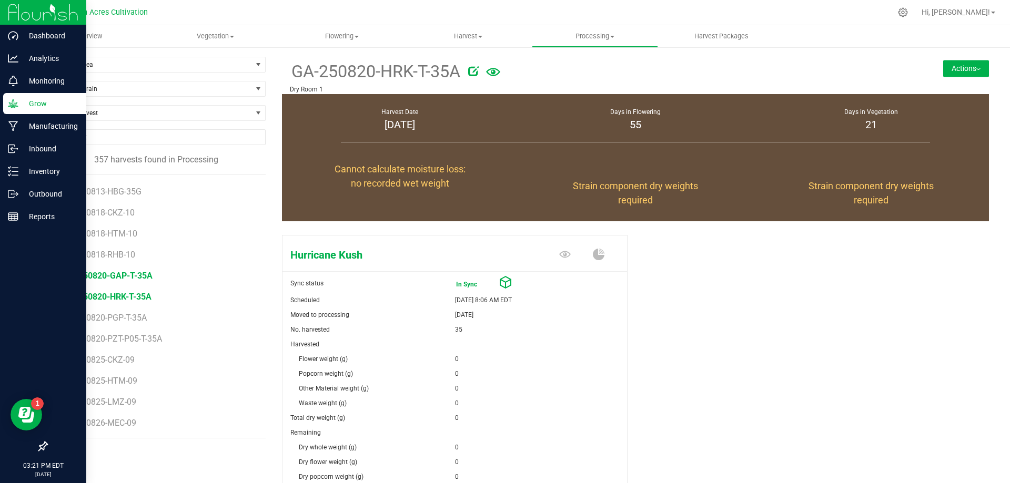
click at [93, 271] on span "GA-250820-GAP-T-35A" at bounding box center [108, 276] width 89 height 10
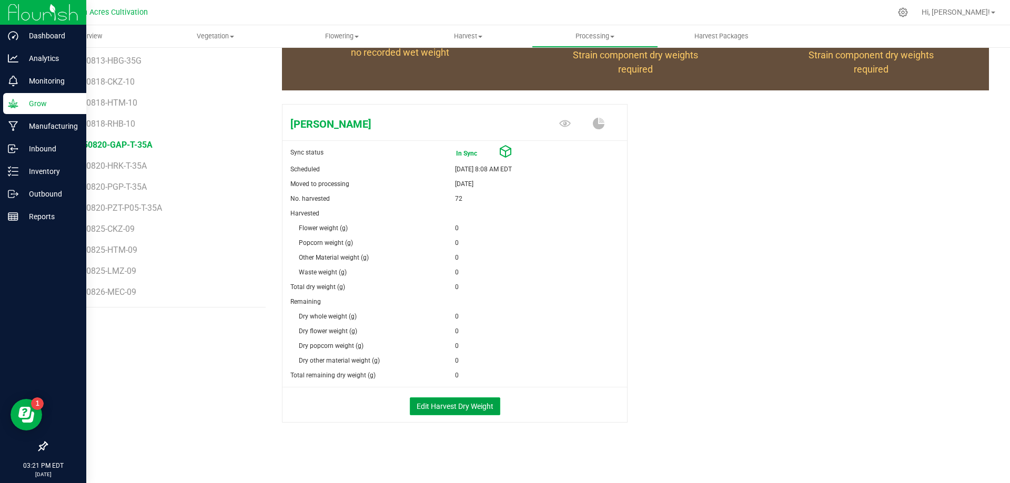
click at [464, 399] on button "Edit Harvest Dry Weight" at bounding box center [455, 407] width 90 height 18
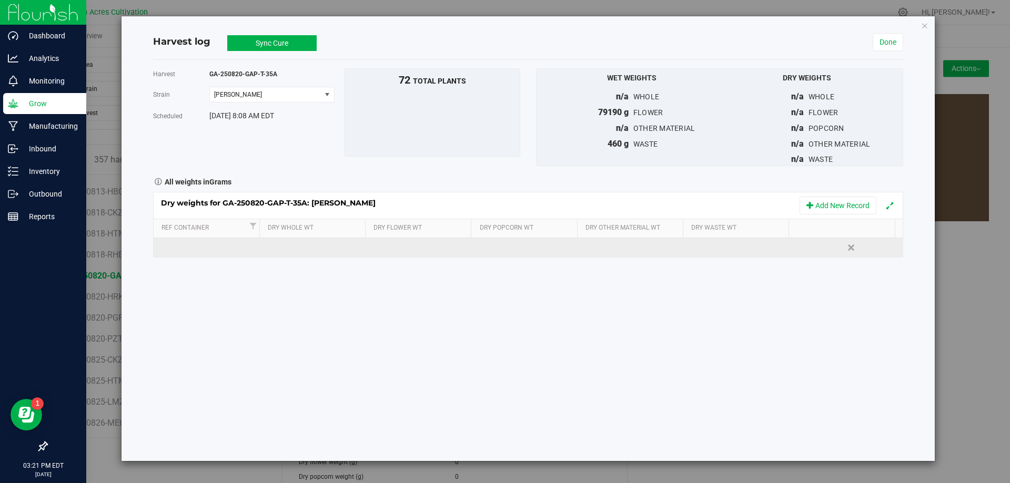
click at [389, 245] on td at bounding box center [420, 247] width 107 height 19
type input "3"
type input "13360"
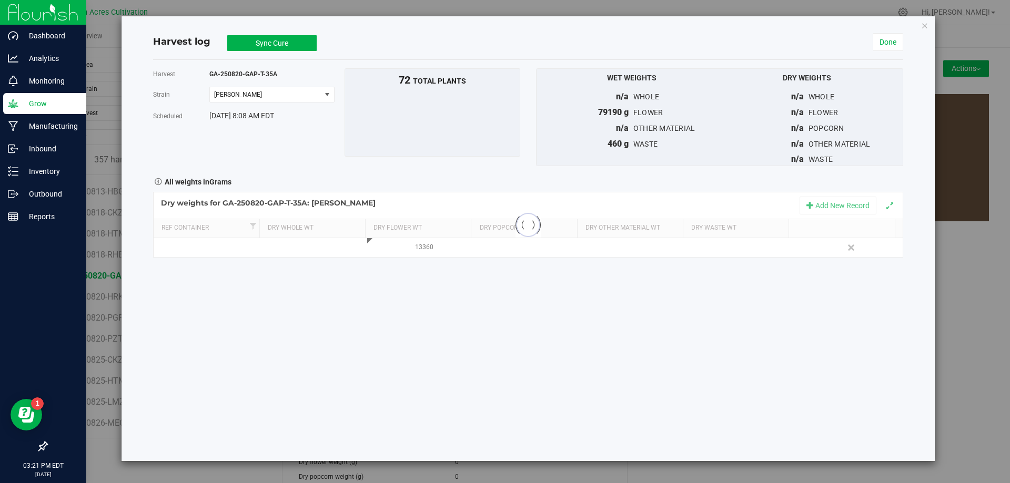
click at [550, 341] on div "Harvest GA-250820-GAP-T-35A [GEOGRAPHIC_DATA] [PERSON_NAME] Select strain [PERS…" at bounding box center [528, 260] width 750 height 401
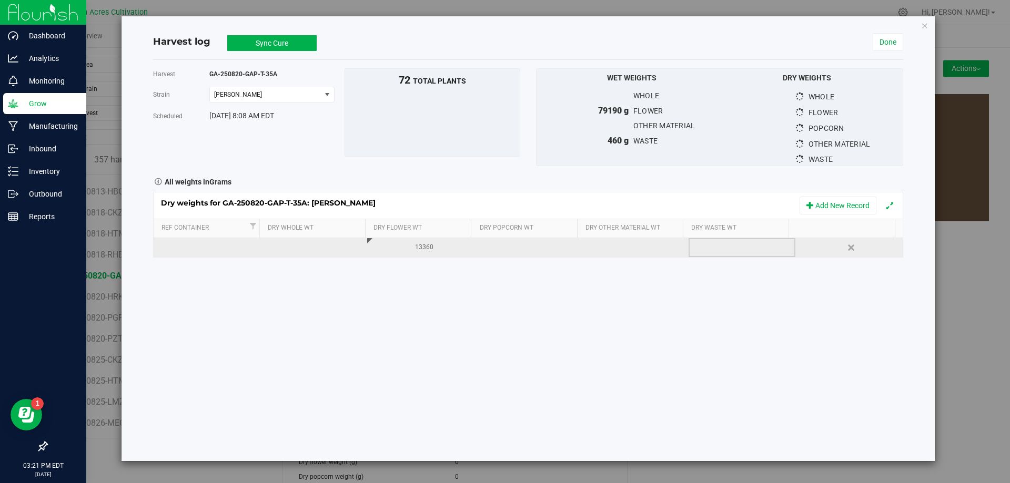
click at [713, 248] on div at bounding box center [745, 248] width 99 height 16
click at [719, 248] on span at bounding box center [744, 248] width 96 height 16
type input "5545"
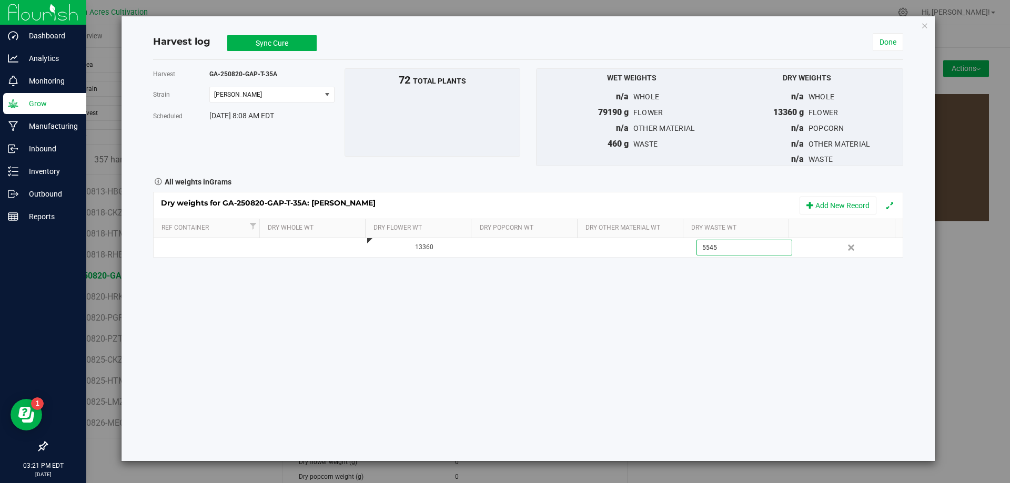
click at [655, 310] on div "Harvest GA-250820-GAP-T-35A [GEOGRAPHIC_DATA] [PERSON_NAME] Select strain [PERS…" at bounding box center [528, 260] width 750 height 401
click at [286, 43] on button "Sync Cure" at bounding box center [271, 43] width 89 height 16
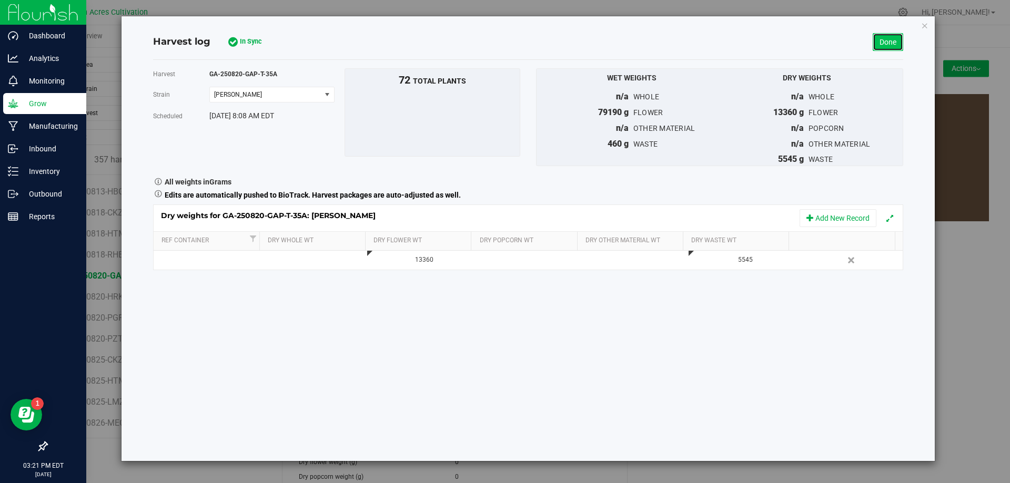
click at [889, 47] on link "Done" at bounding box center [888, 42] width 31 height 18
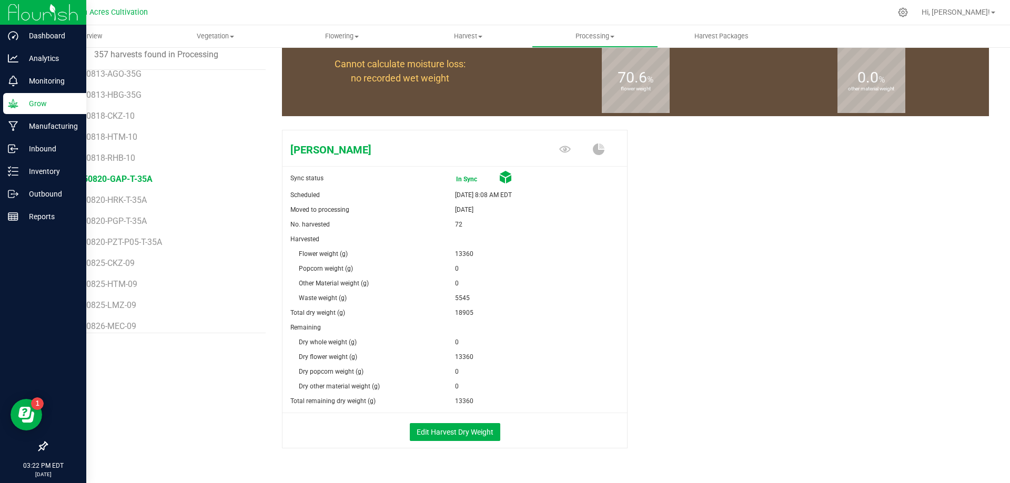
scroll to position [7257, 0]
click at [140, 195] on span "GA-250820-HRK-T-35A" at bounding box center [108, 192] width 88 height 10
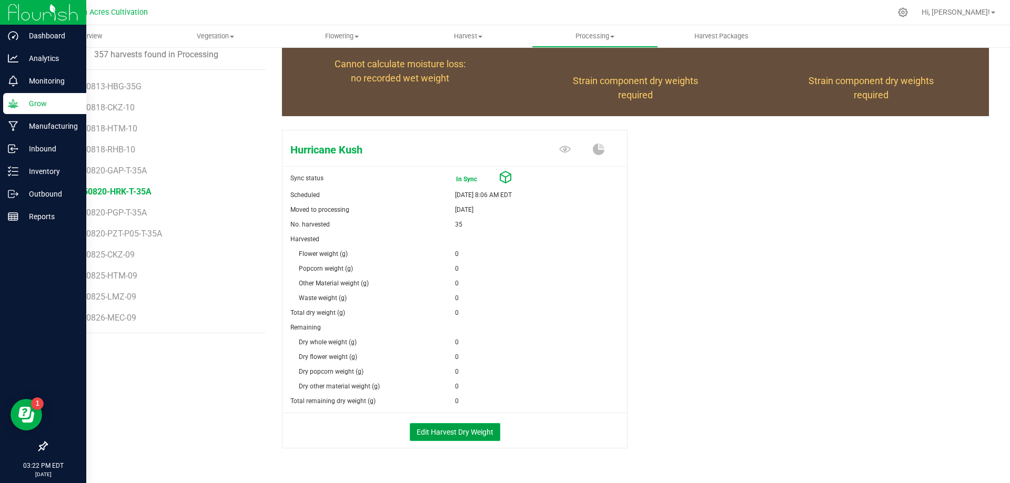
click at [452, 430] on button "Edit Harvest Dry Weight" at bounding box center [455, 432] width 90 height 18
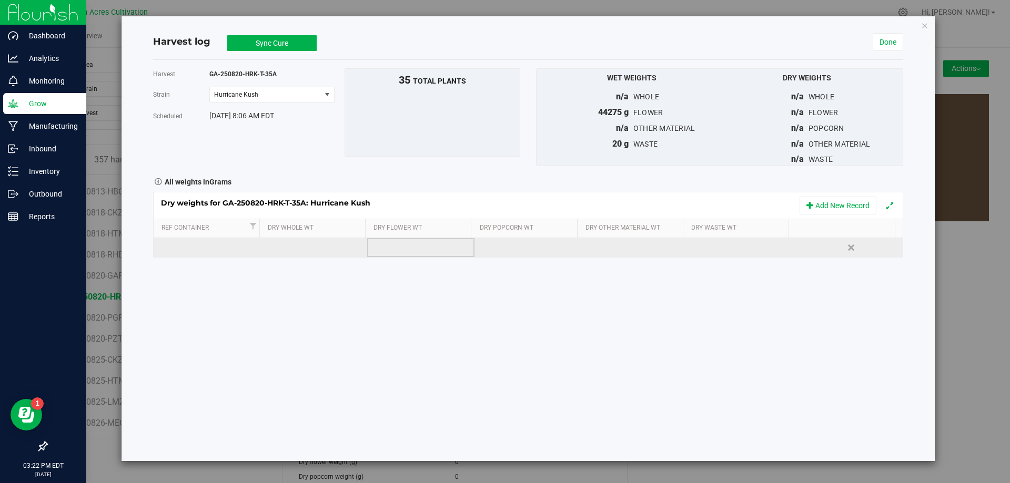
click at [417, 250] on td at bounding box center [420, 247] width 107 height 19
type input "7070"
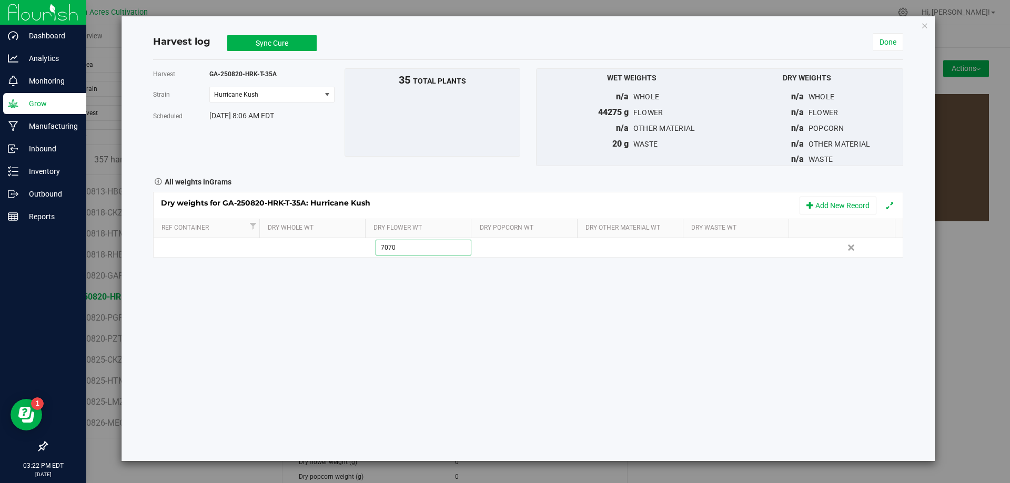
click at [417, 333] on div "Harvest GA-250820-HRK-T-35A [GEOGRAPHIC_DATA] Hurricane Kush Select strain Hurr…" at bounding box center [528, 260] width 750 height 401
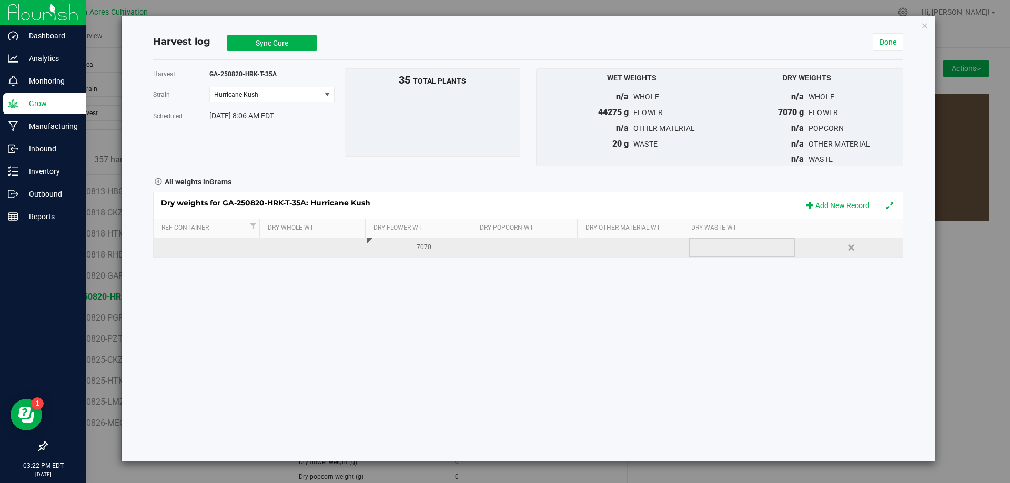
click at [716, 246] on div at bounding box center [745, 248] width 99 height 16
type input "3770"
click at [667, 291] on div "Harvest GA-250820-HRK-T-35A [GEOGRAPHIC_DATA] Hurricane Kush Select strain Hurr…" at bounding box center [528, 260] width 750 height 401
click at [291, 39] on button "Sync Cure" at bounding box center [271, 43] width 89 height 16
